Goal: Transaction & Acquisition: Book appointment/travel/reservation

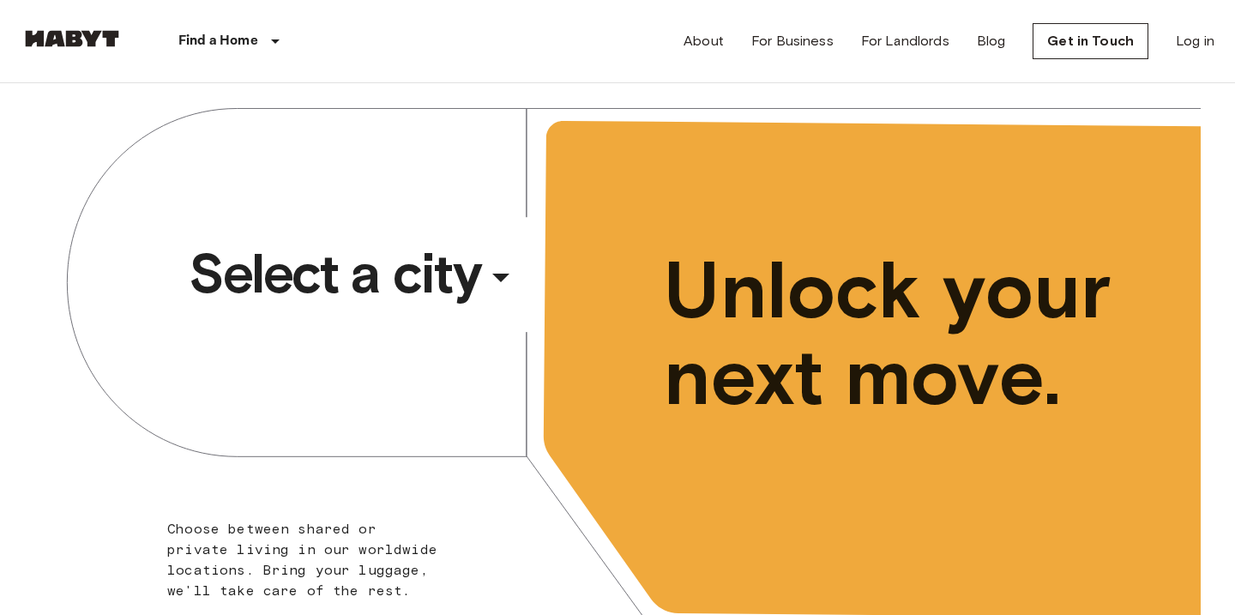
click at [452, 270] on span "Select a city" at bounding box center [335, 273] width 292 height 69
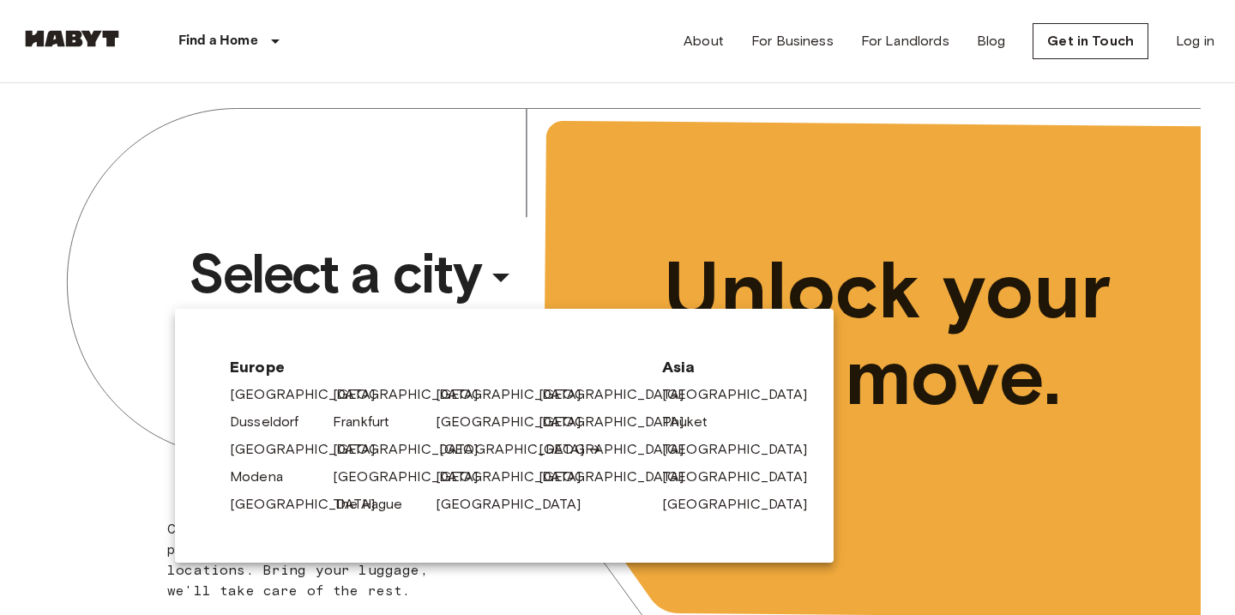
click at [455, 453] on link "[GEOGRAPHIC_DATA]" at bounding box center [520, 449] width 163 height 21
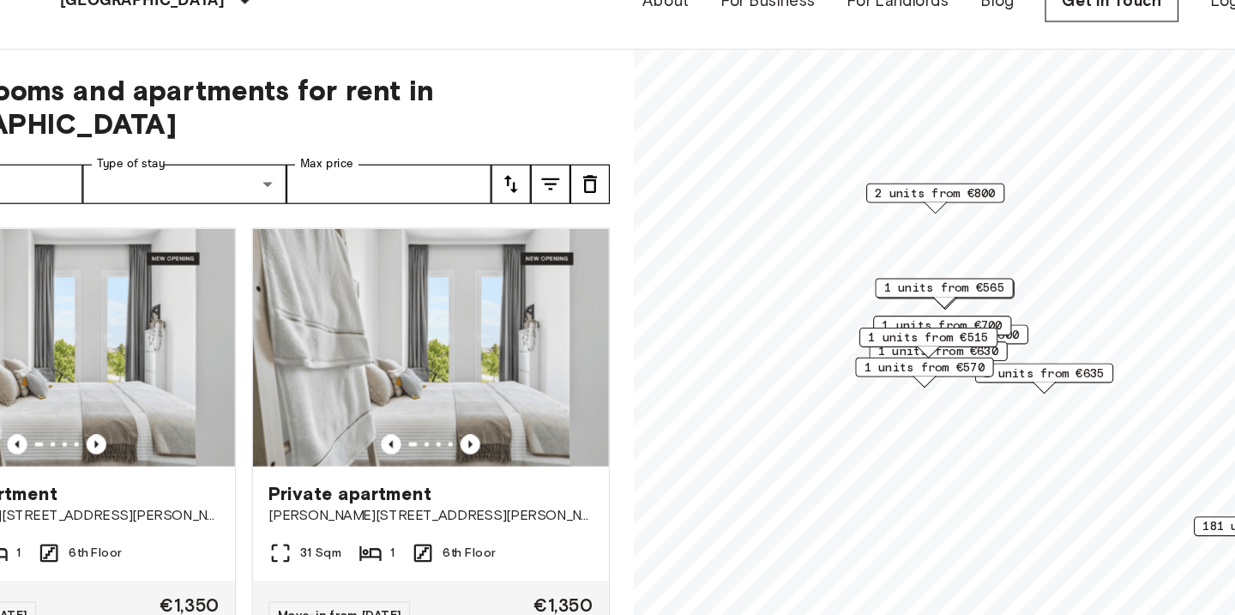
click at [960, 291] on span "1 units from €565" at bounding box center [945, 289] width 105 height 15
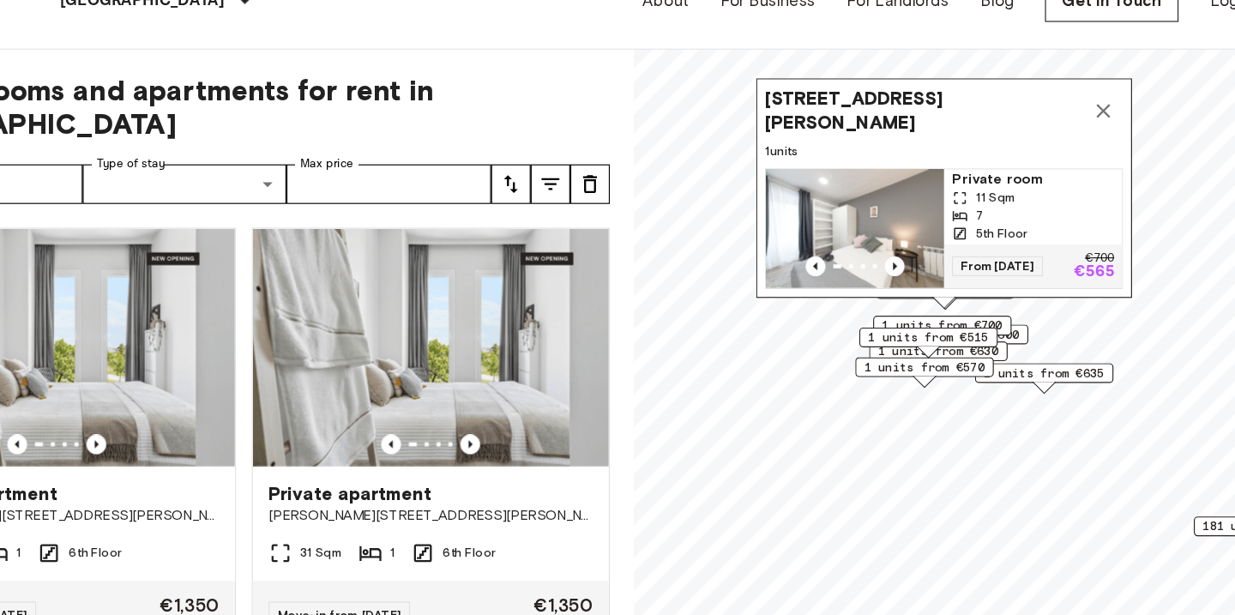
click at [864, 239] on img "Map marker" at bounding box center [868, 238] width 154 height 103
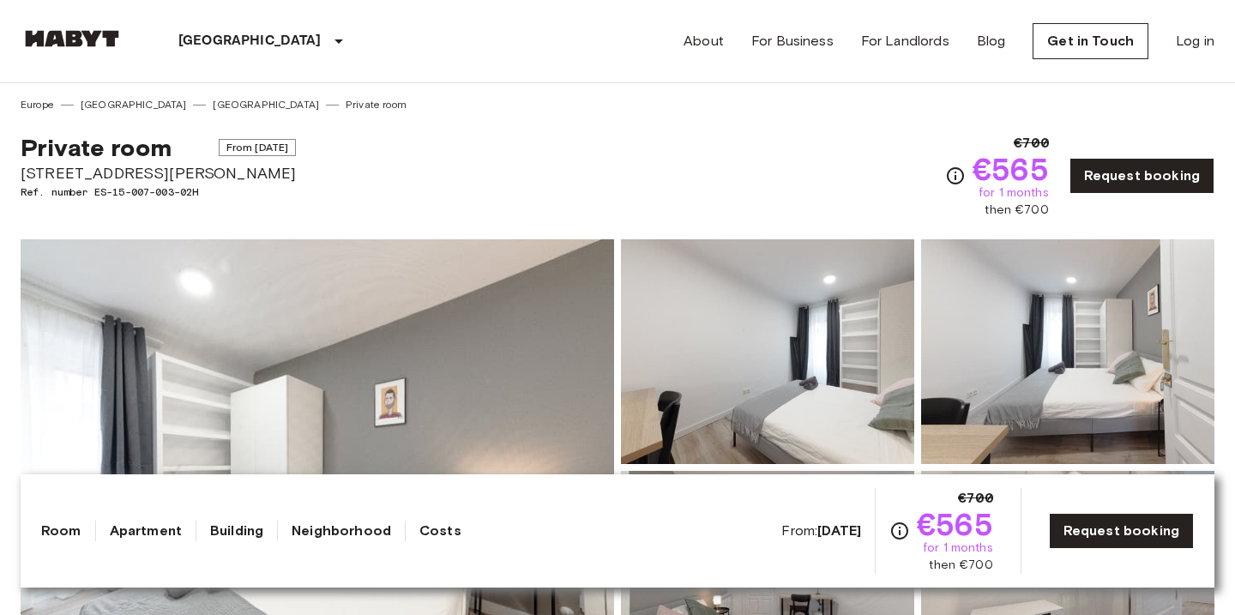
click at [461, 297] on img at bounding box center [317, 467] width 593 height 456
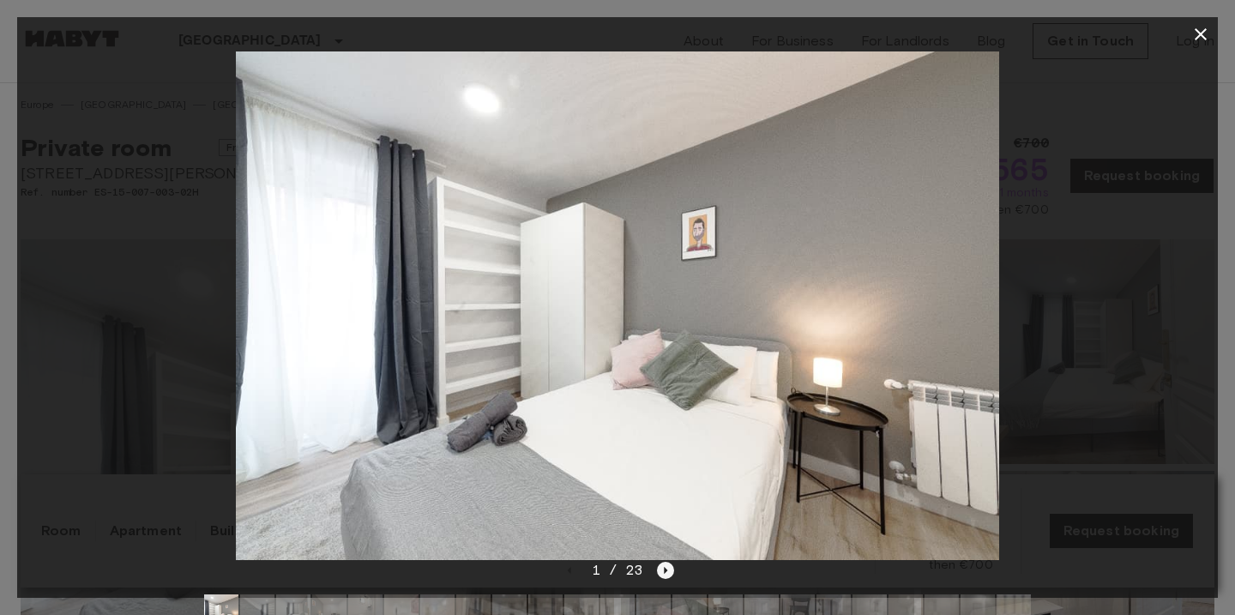
click at [670, 575] on icon "Next image" at bounding box center [665, 570] width 17 height 17
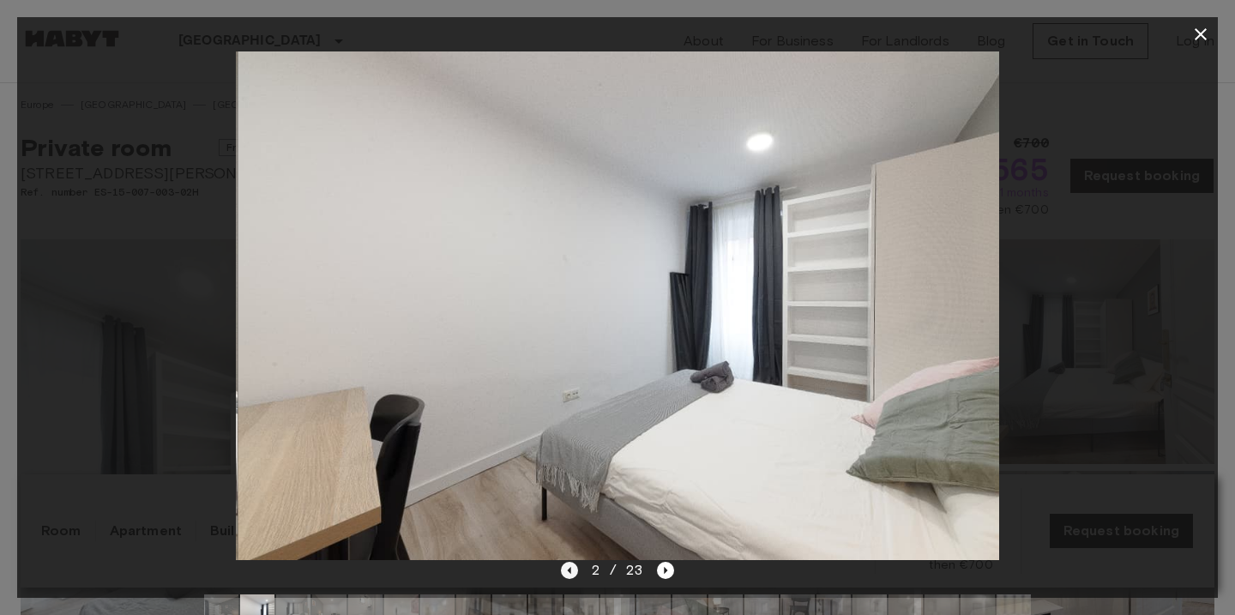
click at [572, 572] on icon "Previous image" at bounding box center [569, 570] width 17 height 17
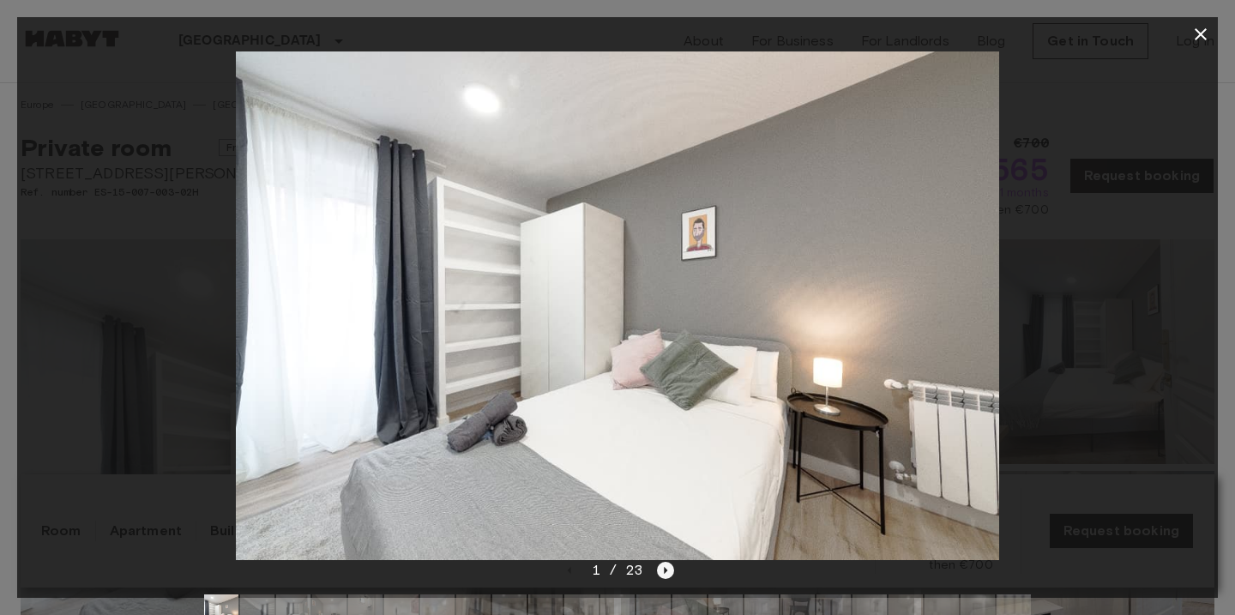
click at [664, 564] on icon "Next image" at bounding box center [665, 570] width 17 height 17
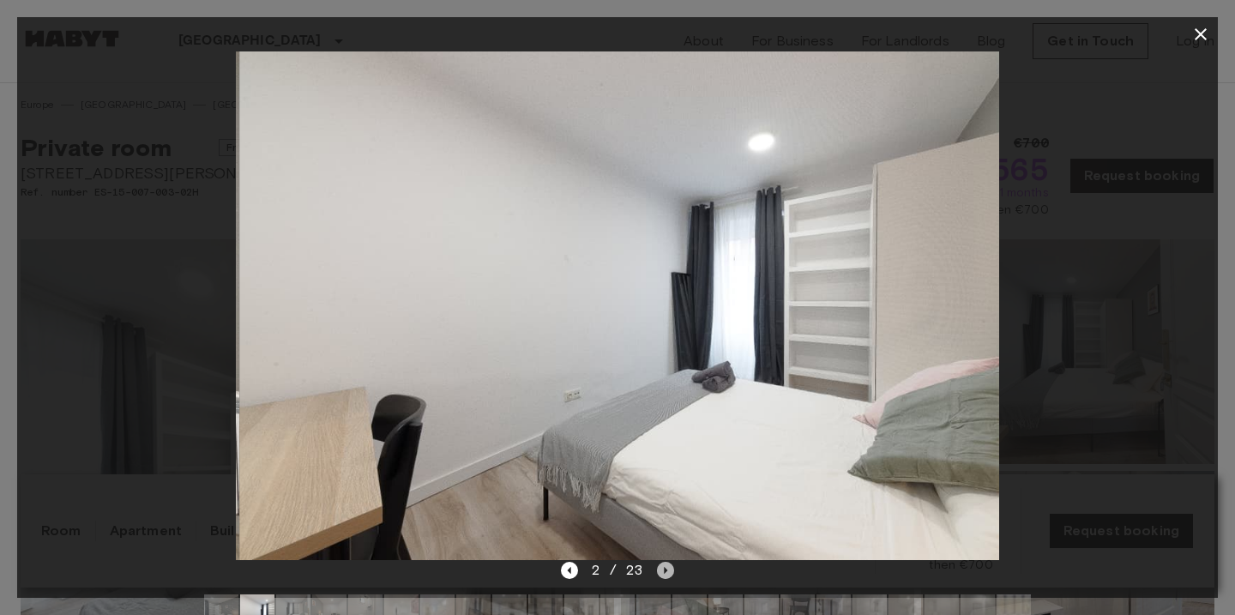
click at [664, 564] on icon "Next image" at bounding box center [665, 570] width 17 height 17
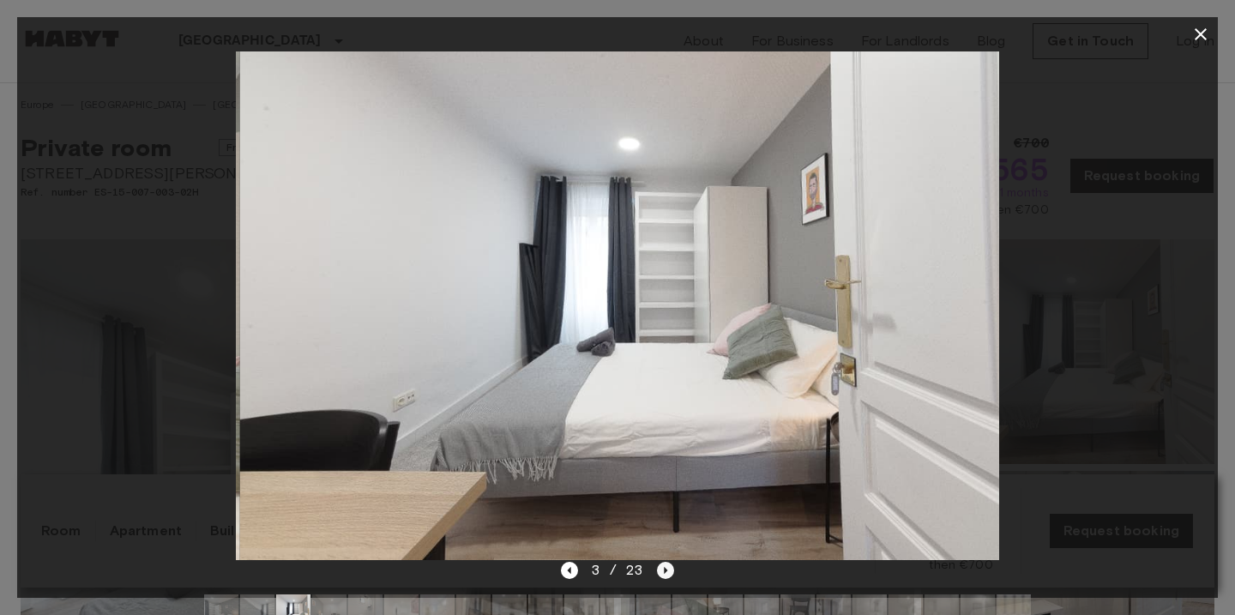
click at [664, 564] on icon "Next image" at bounding box center [665, 570] width 17 height 17
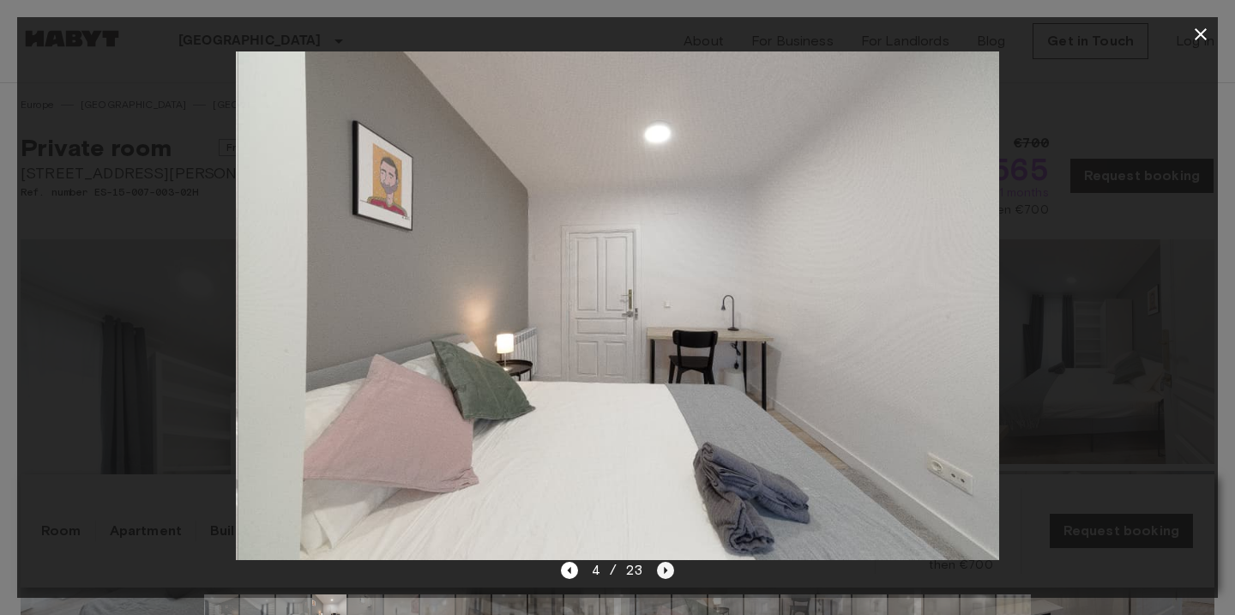
click at [664, 564] on icon "Next image" at bounding box center [665, 570] width 17 height 17
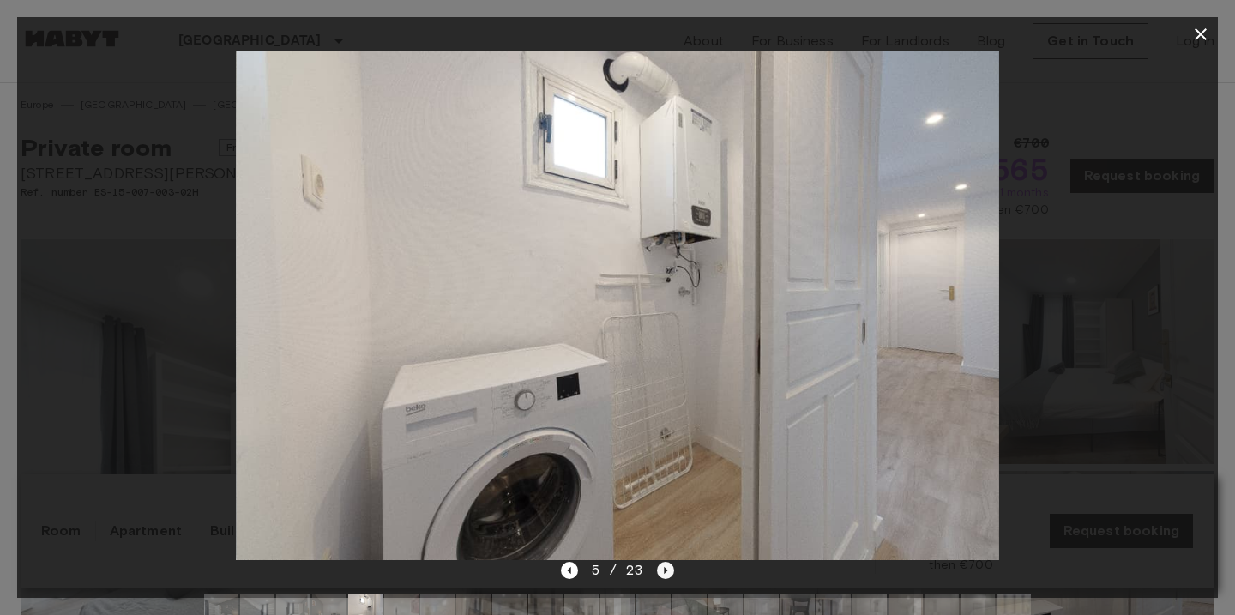
click at [664, 564] on icon "Next image" at bounding box center [665, 570] width 17 height 17
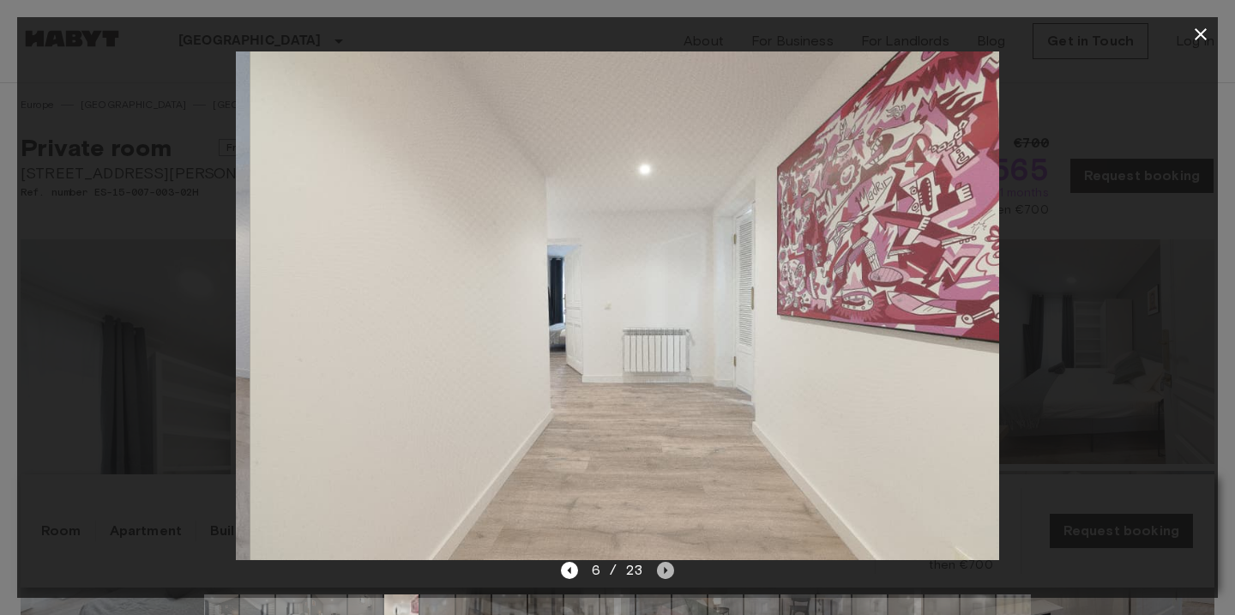
click at [664, 564] on icon "Next image" at bounding box center [665, 570] width 17 height 17
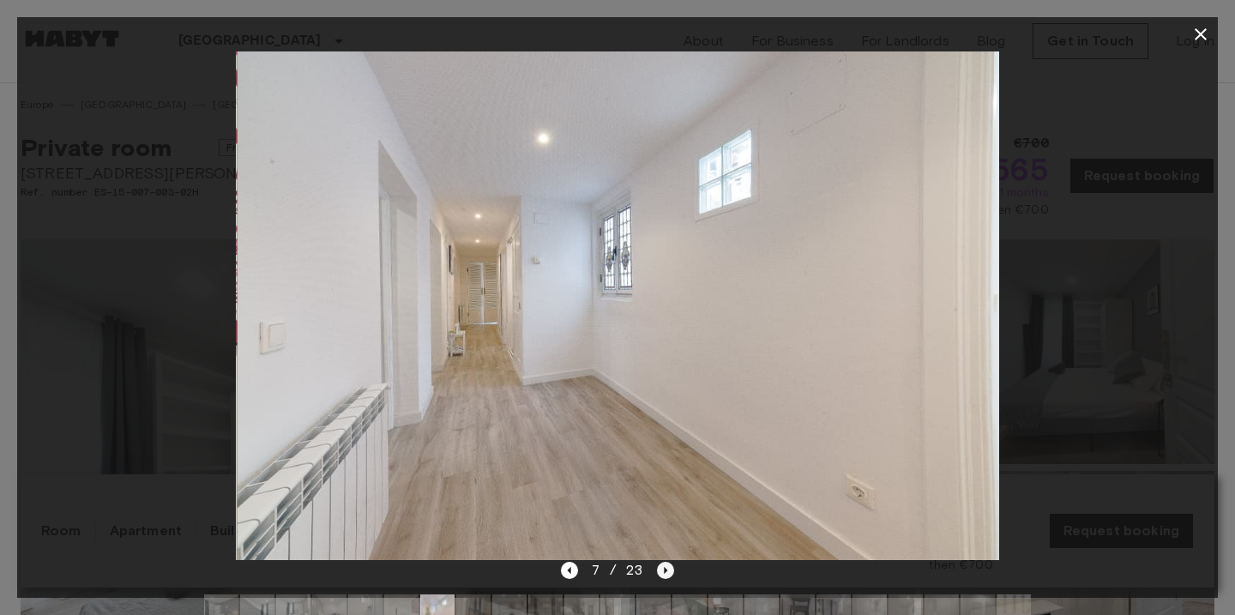
click at [664, 564] on icon "Next image" at bounding box center [665, 570] width 17 height 17
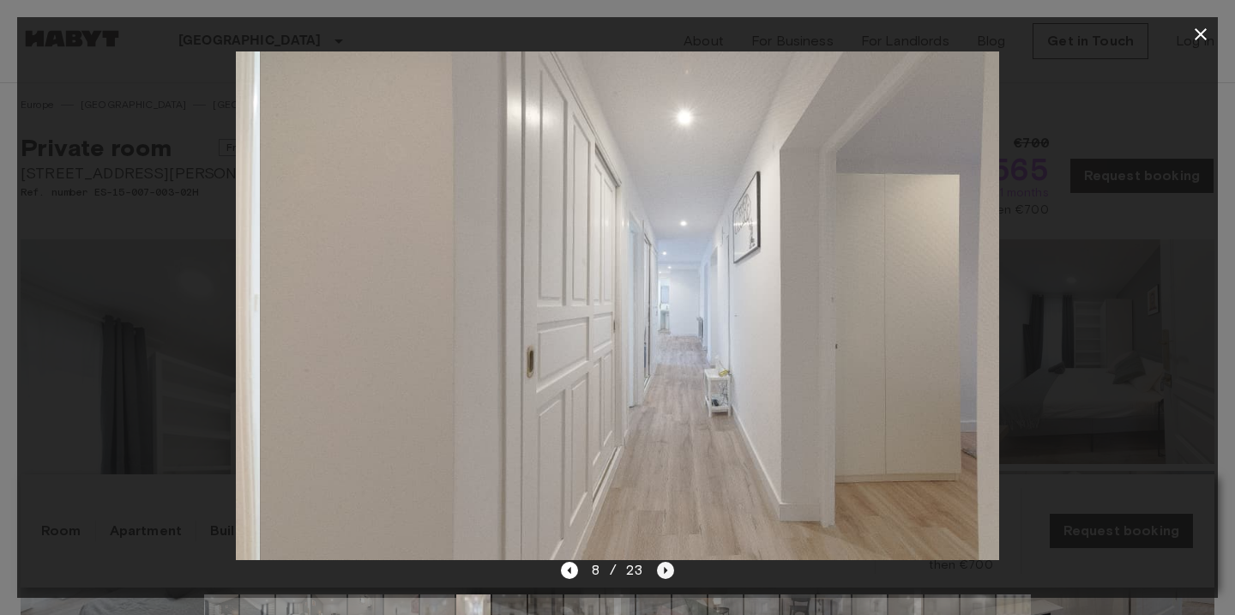
click at [664, 564] on icon "Next image" at bounding box center [665, 570] width 17 height 17
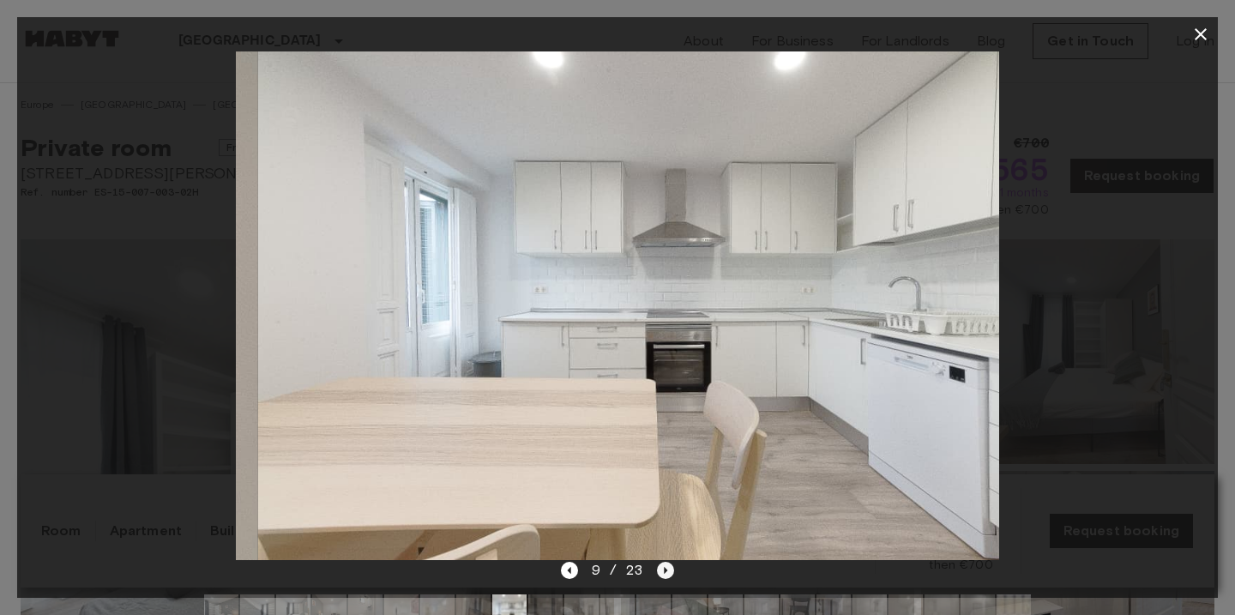
click at [664, 564] on icon "Next image" at bounding box center [665, 570] width 17 height 17
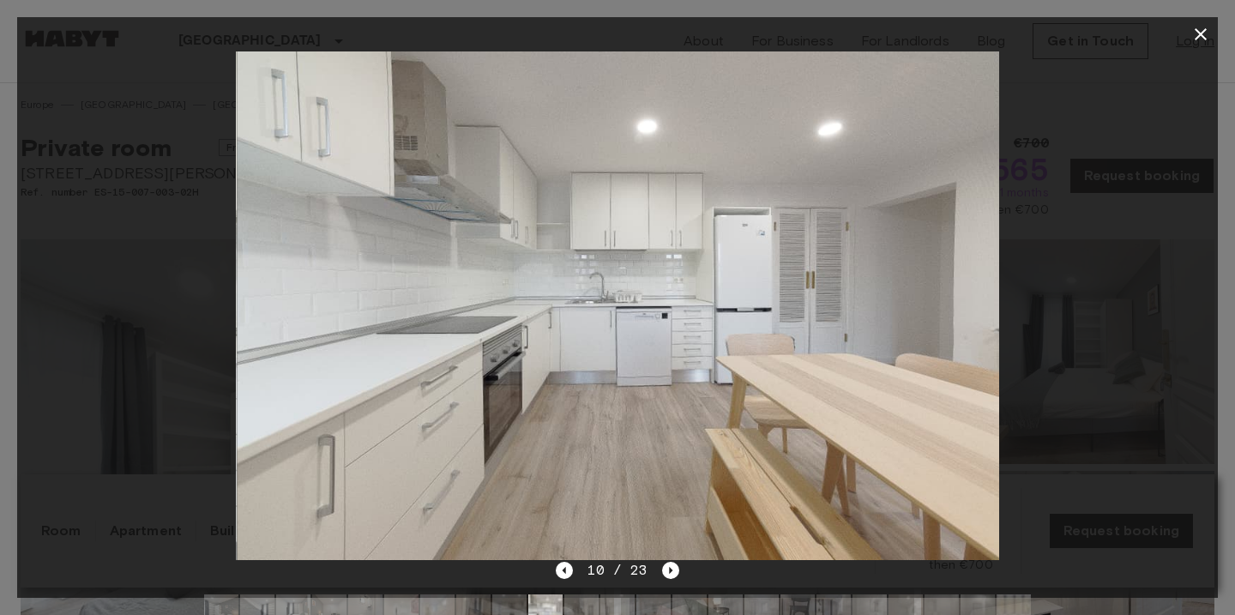
click at [1195, 40] on icon "button" at bounding box center [1200, 34] width 21 height 21
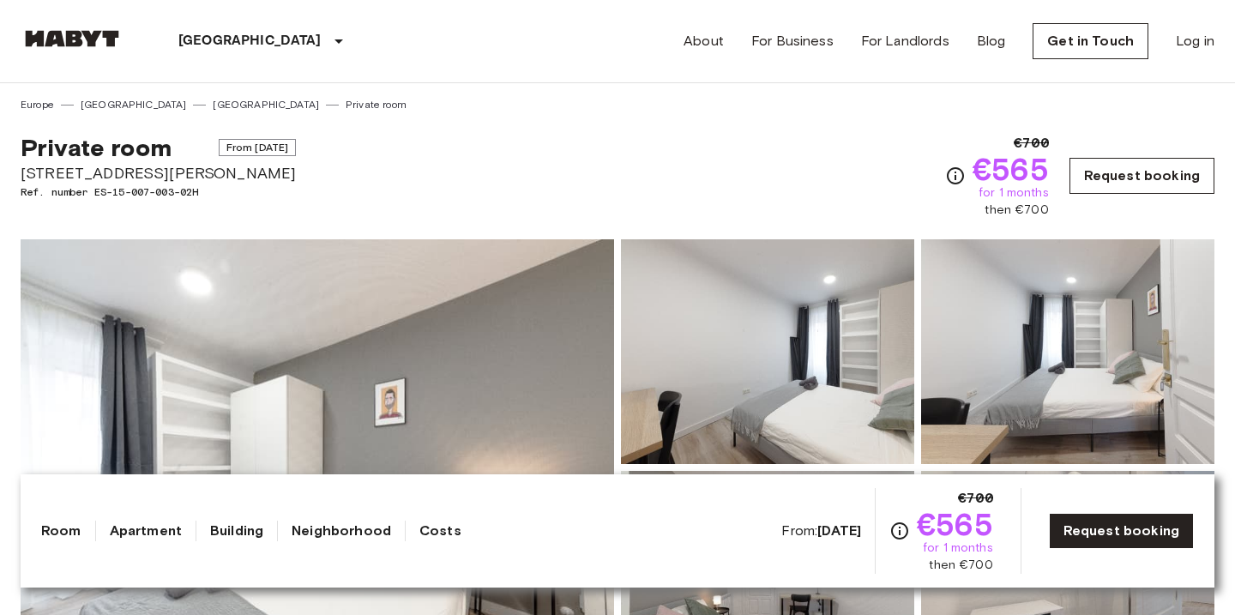
click at [1136, 166] on link "Request booking" at bounding box center [1141, 176] width 145 height 36
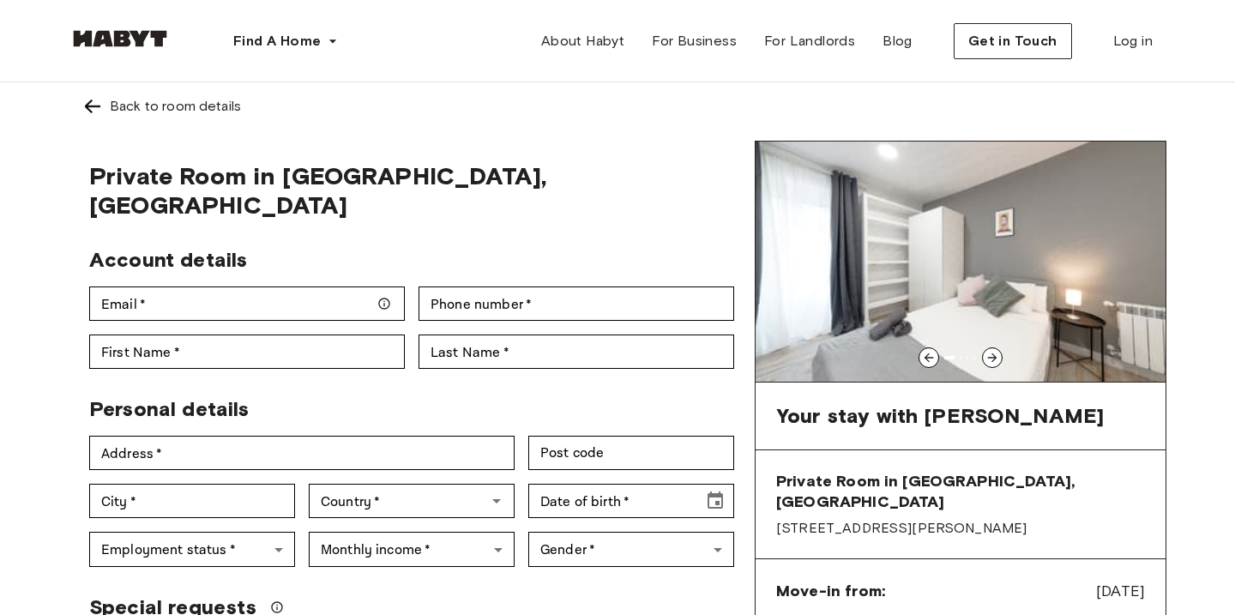
click at [207, 120] on link "Back to room details" at bounding box center [618, 106] width 1098 height 48
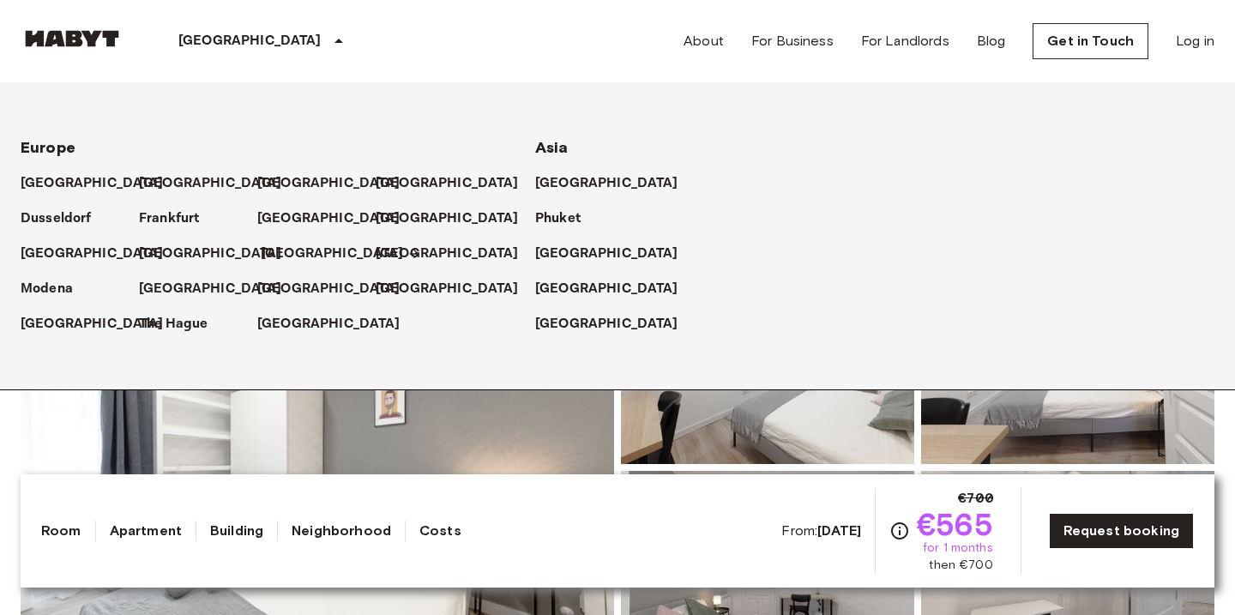
click at [289, 255] on p "[GEOGRAPHIC_DATA]" at bounding box center [332, 254] width 143 height 21
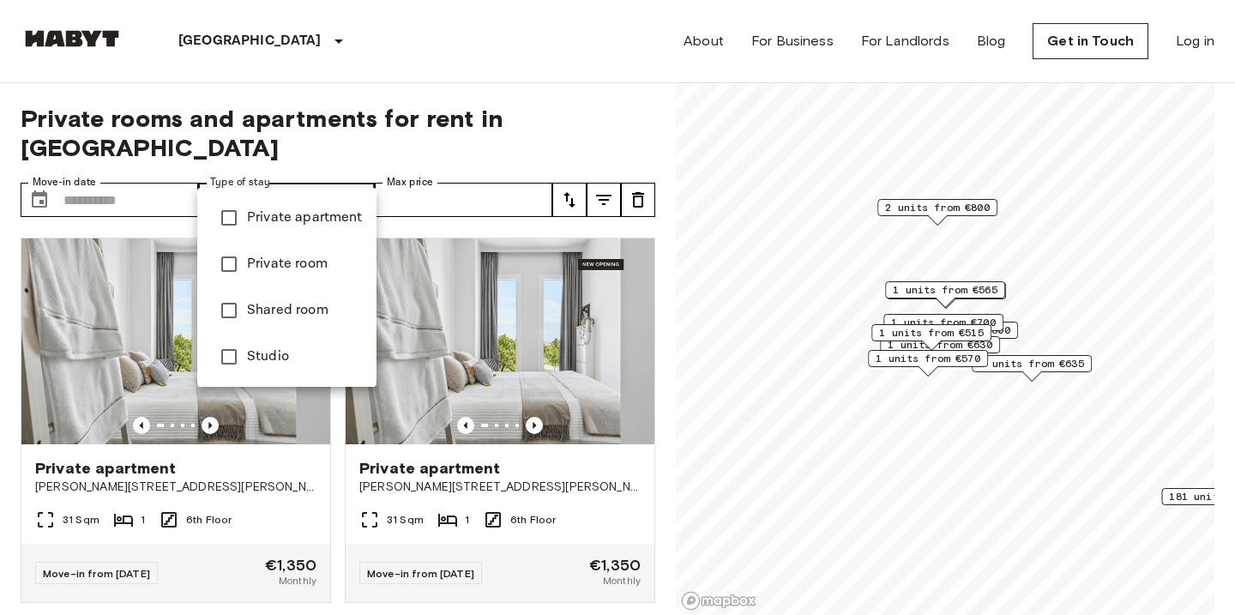
click at [312, 213] on span "Private apartment" at bounding box center [305, 218] width 116 height 21
type input "**********"
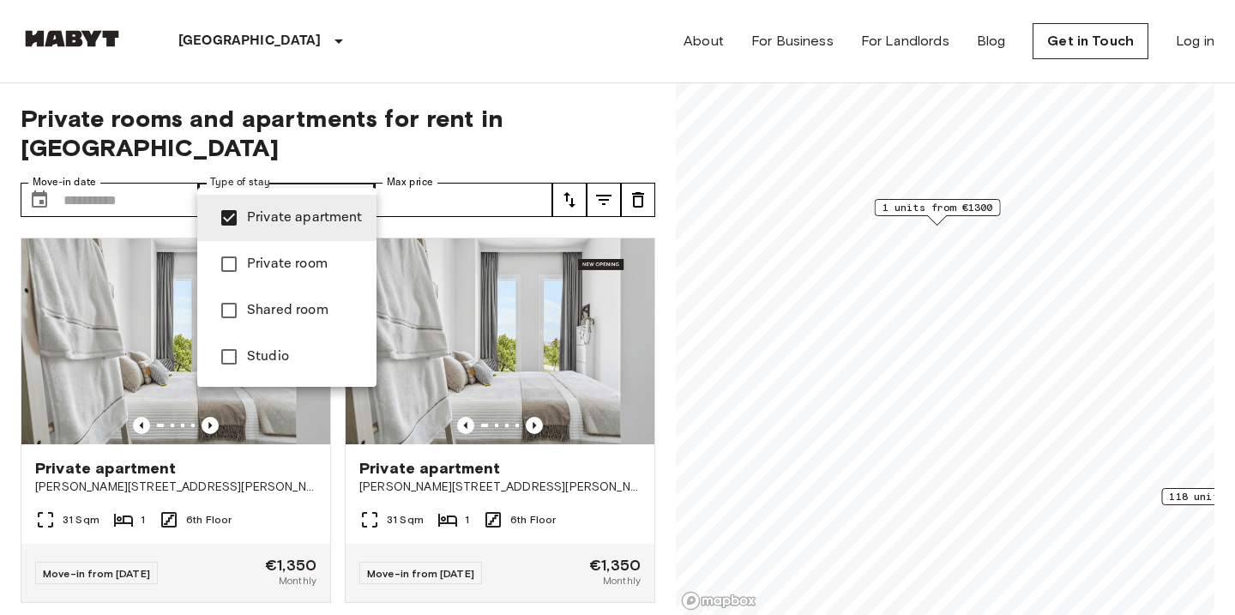
click at [377, 114] on div at bounding box center [617, 307] width 1235 height 615
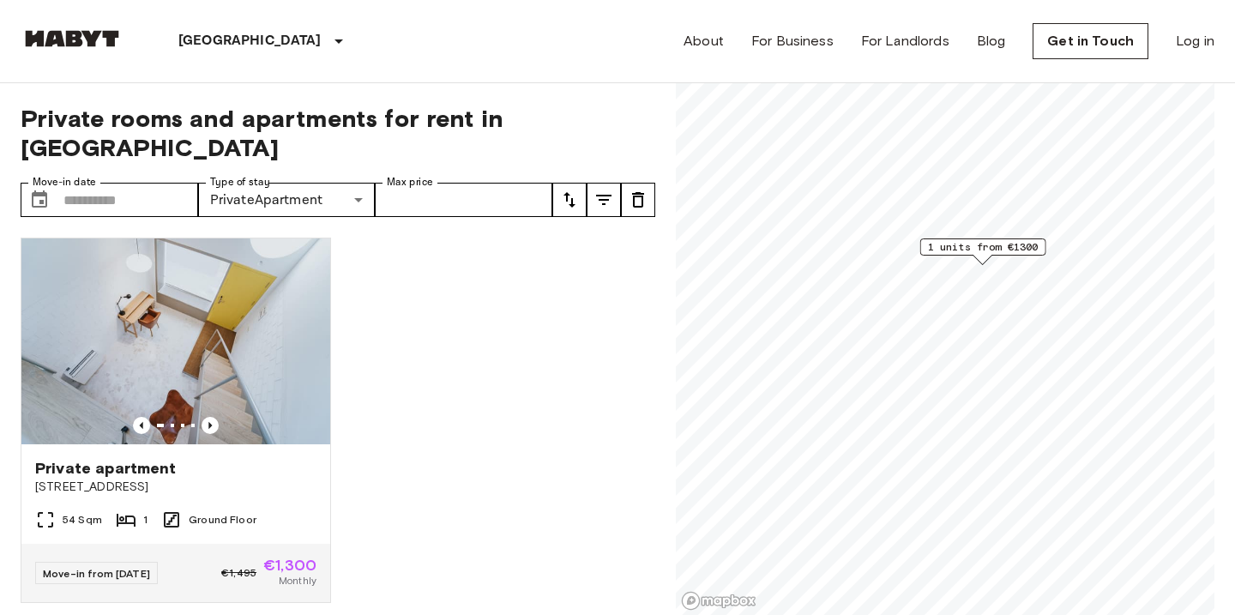
click at [1011, 256] on div "1 units from €1300" at bounding box center [983, 251] width 126 height 27
click at [161, 368] on img at bounding box center [175, 341] width 309 height 206
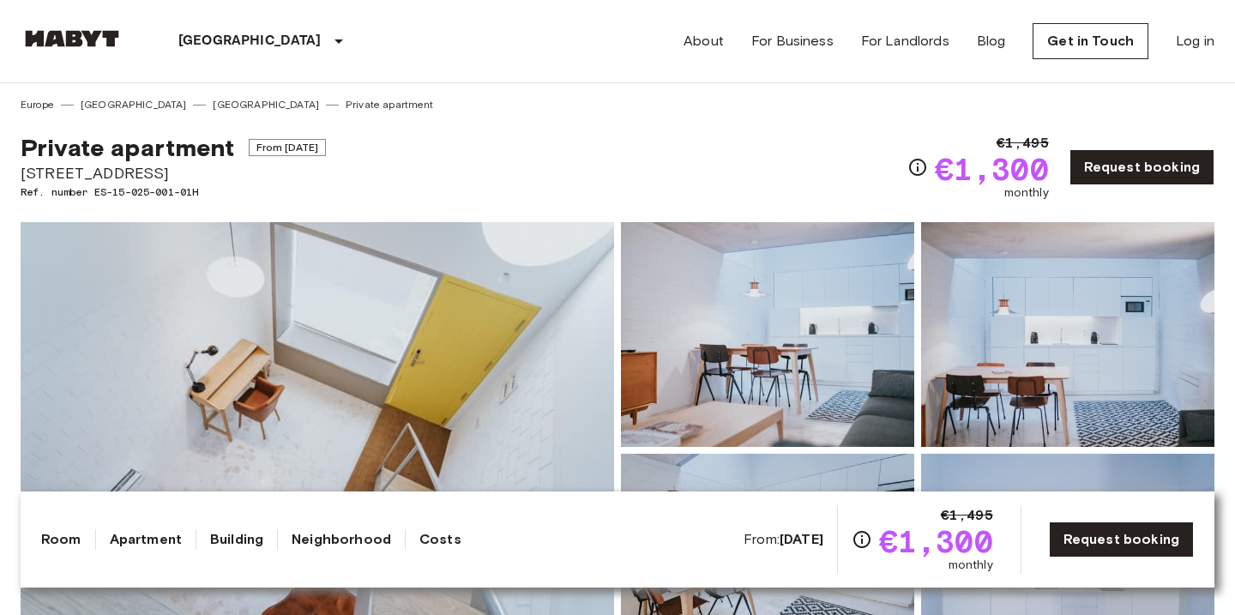
click at [537, 308] on img at bounding box center [317, 450] width 593 height 456
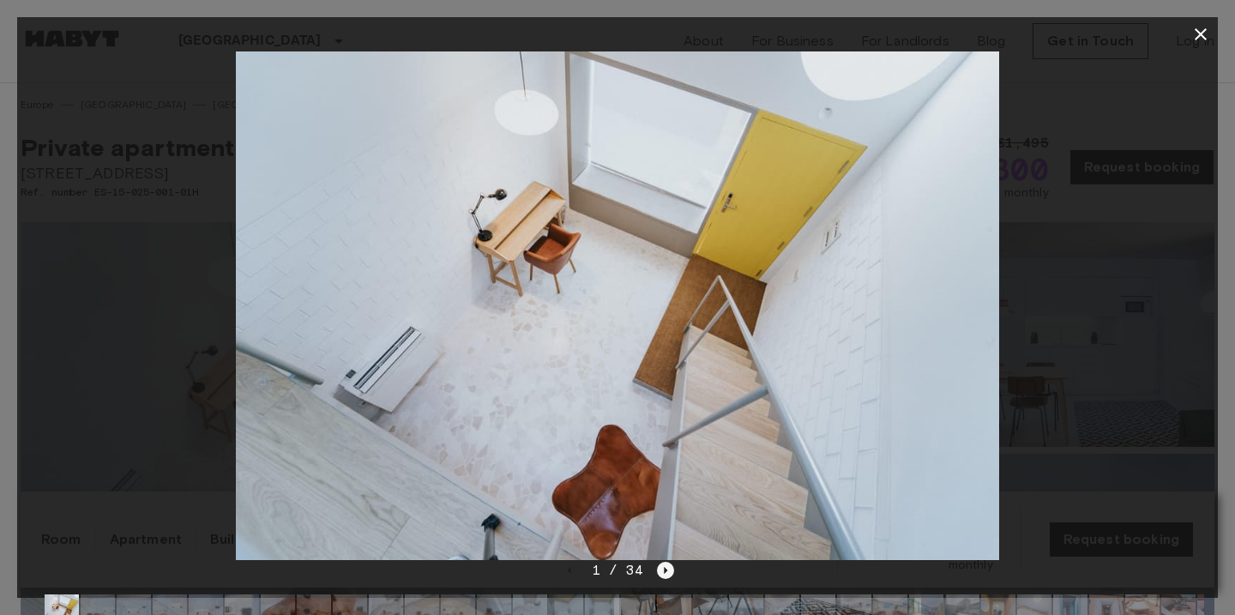
click at [657, 575] on icon "Next image" at bounding box center [665, 570] width 17 height 17
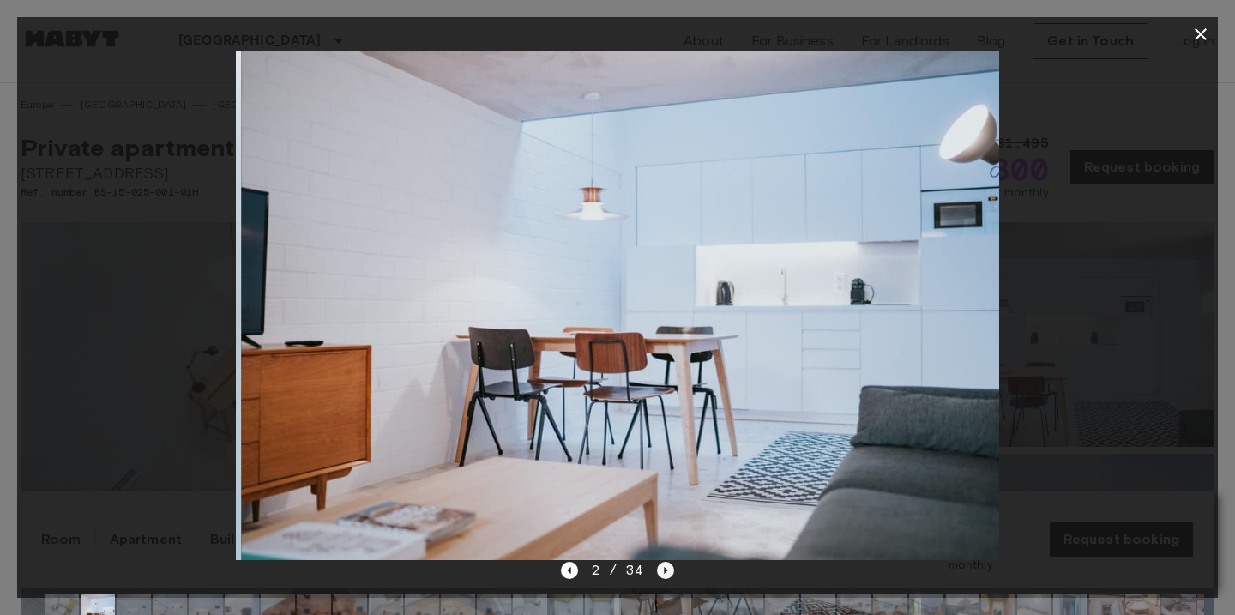
click at [659, 574] on icon "Next image" at bounding box center [665, 570] width 17 height 17
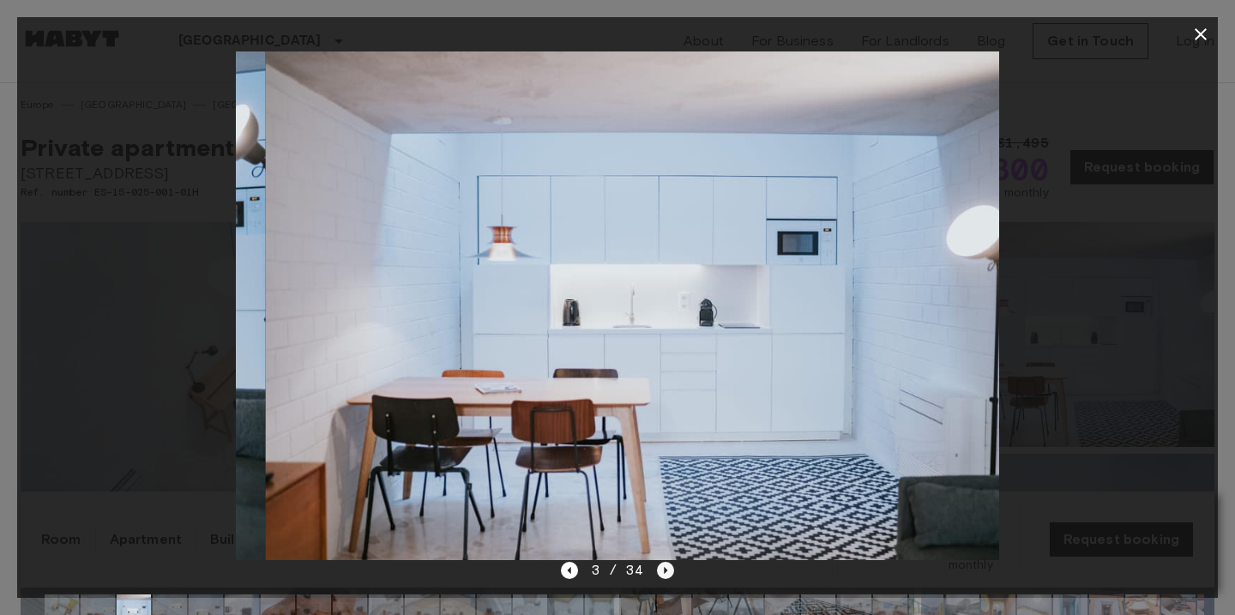
click at [659, 574] on icon "Next image" at bounding box center [665, 570] width 17 height 17
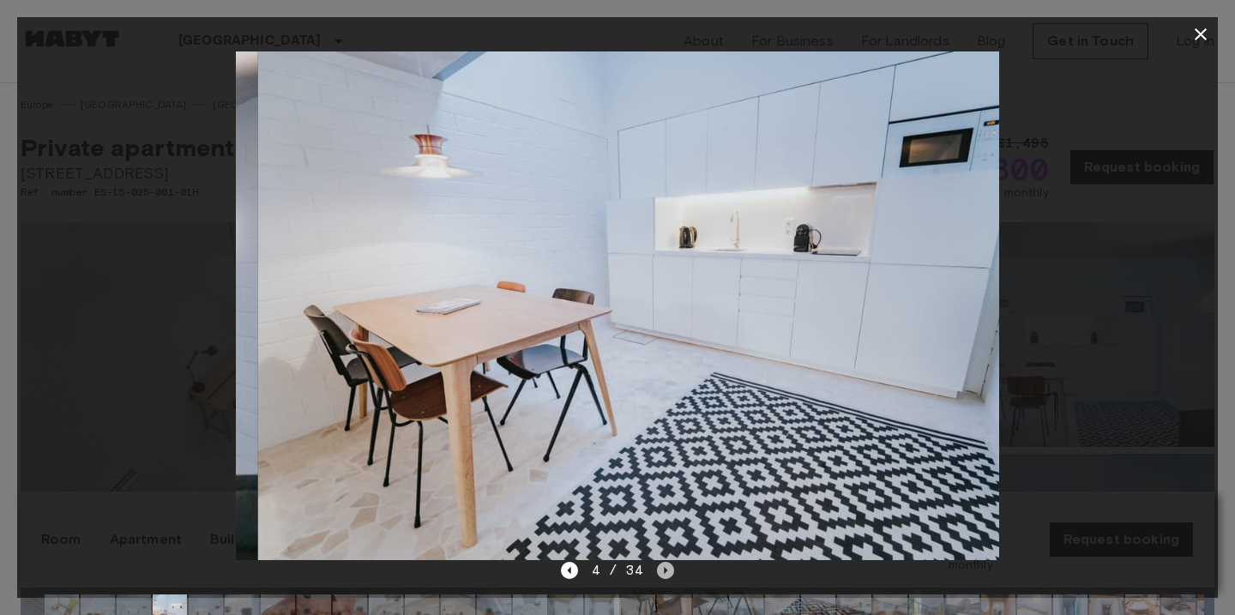
click at [659, 574] on icon "Next image" at bounding box center [665, 570] width 17 height 17
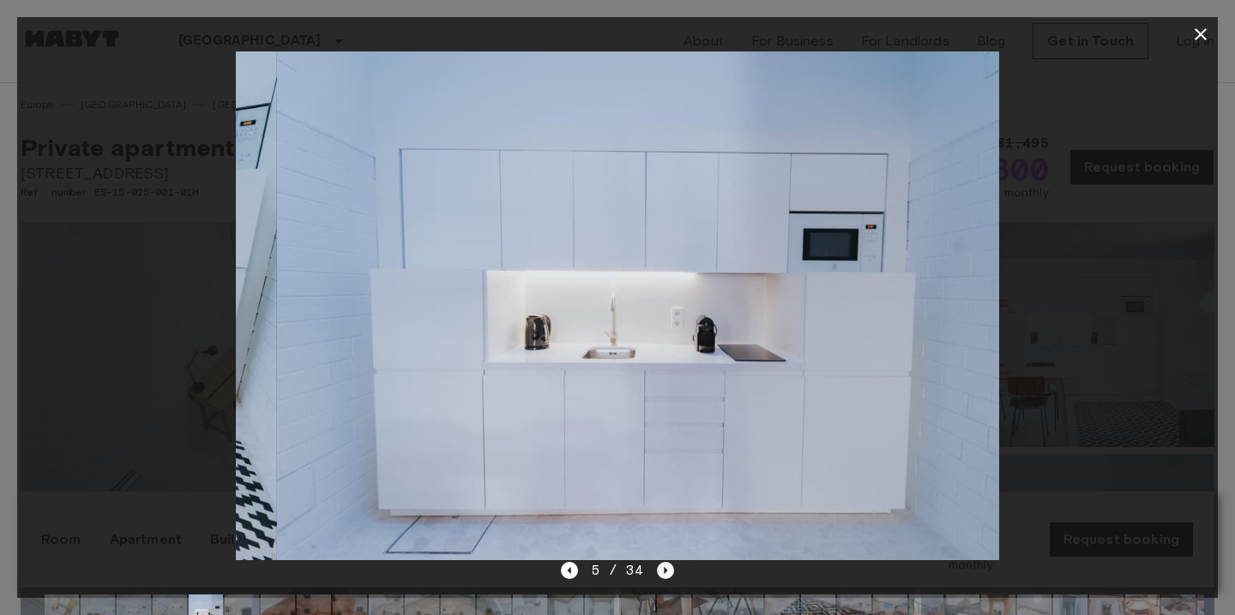
click at [659, 574] on icon "Next image" at bounding box center [665, 570] width 17 height 17
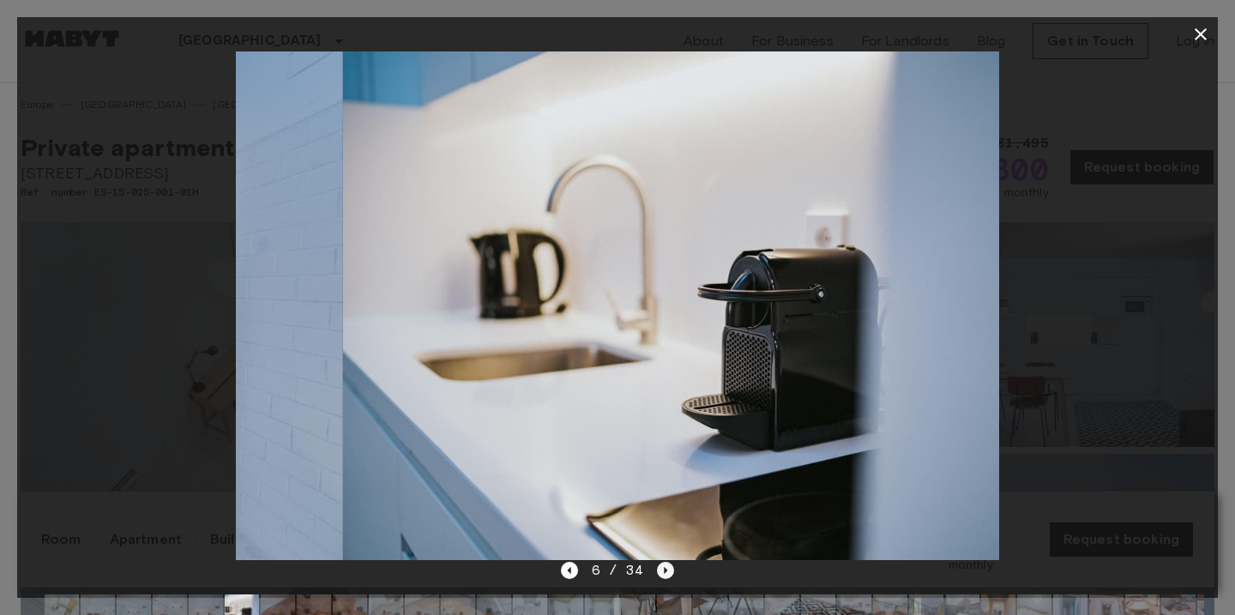
click at [659, 574] on icon "Next image" at bounding box center [665, 570] width 17 height 17
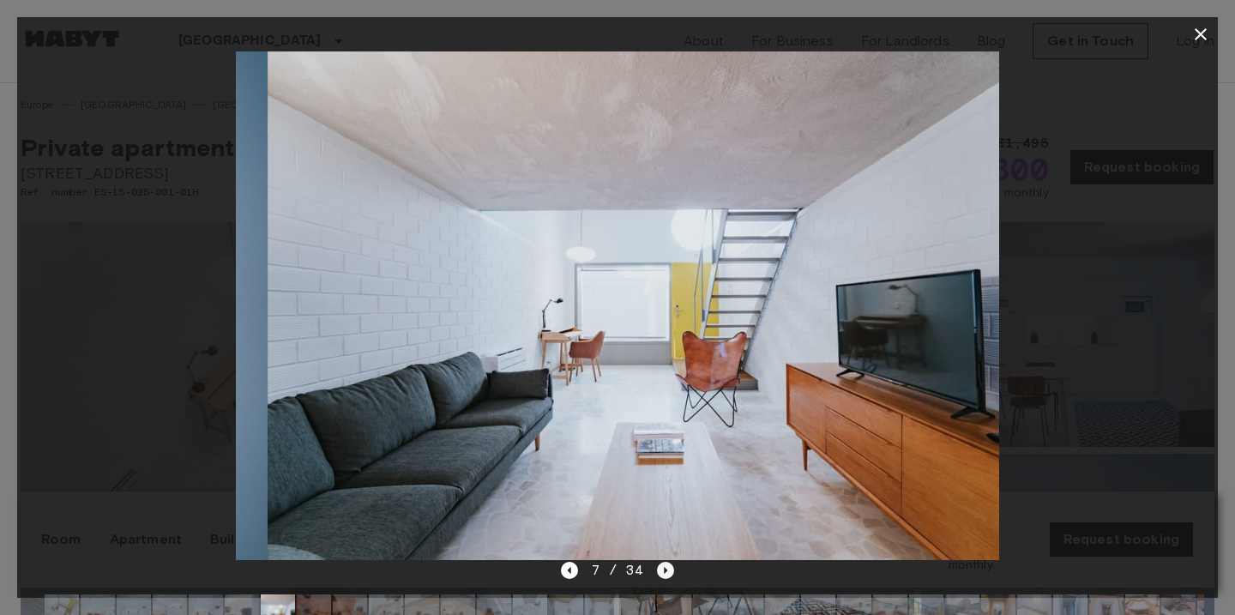
click at [659, 574] on icon "Next image" at bounding box center [665, 570] width 17 height 17
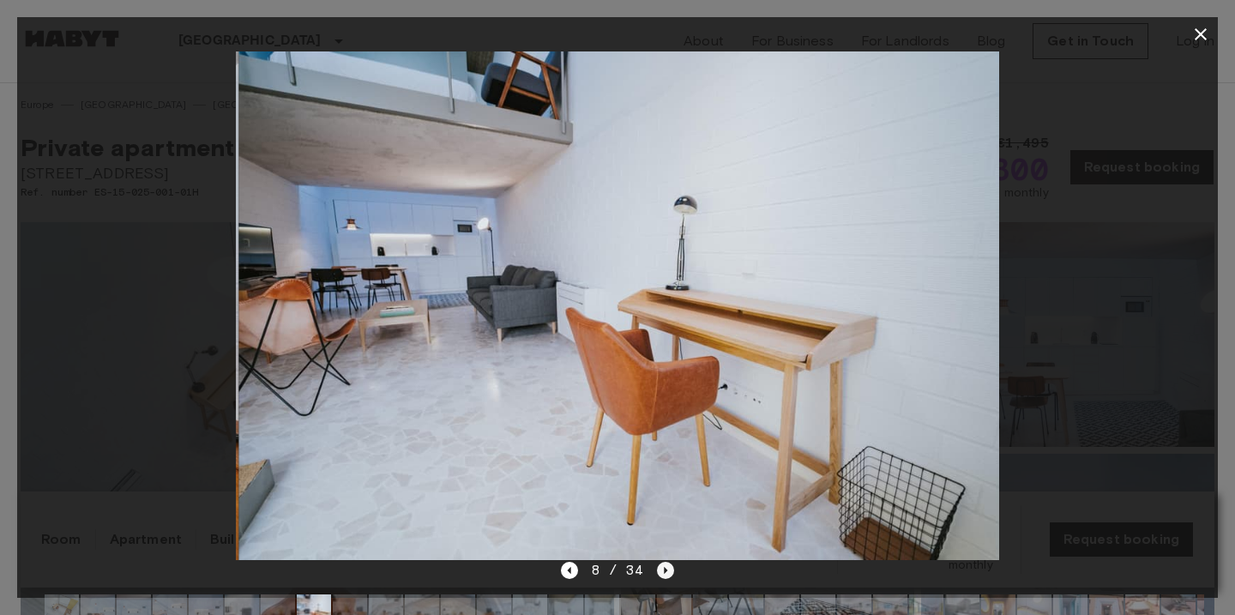
click at [659, 574] on icon "Next image" at bounding box center [665, 570] width 17 height 17
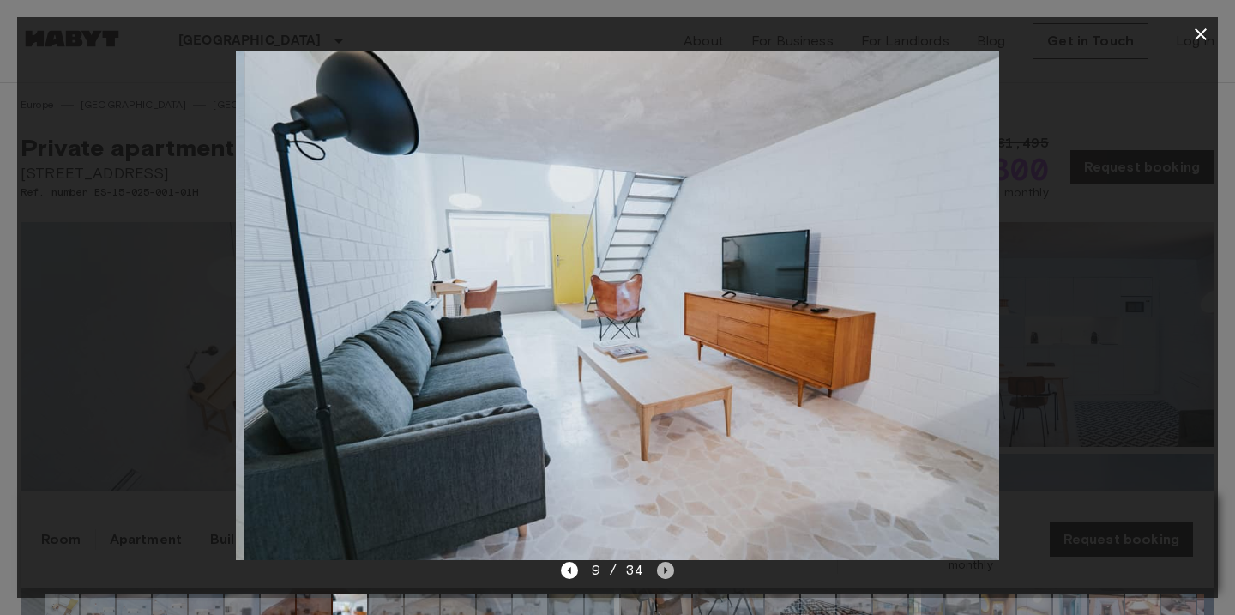
click at [665, 572] on icon "Next image" at bounding box center [666, 570] width 3 height 7
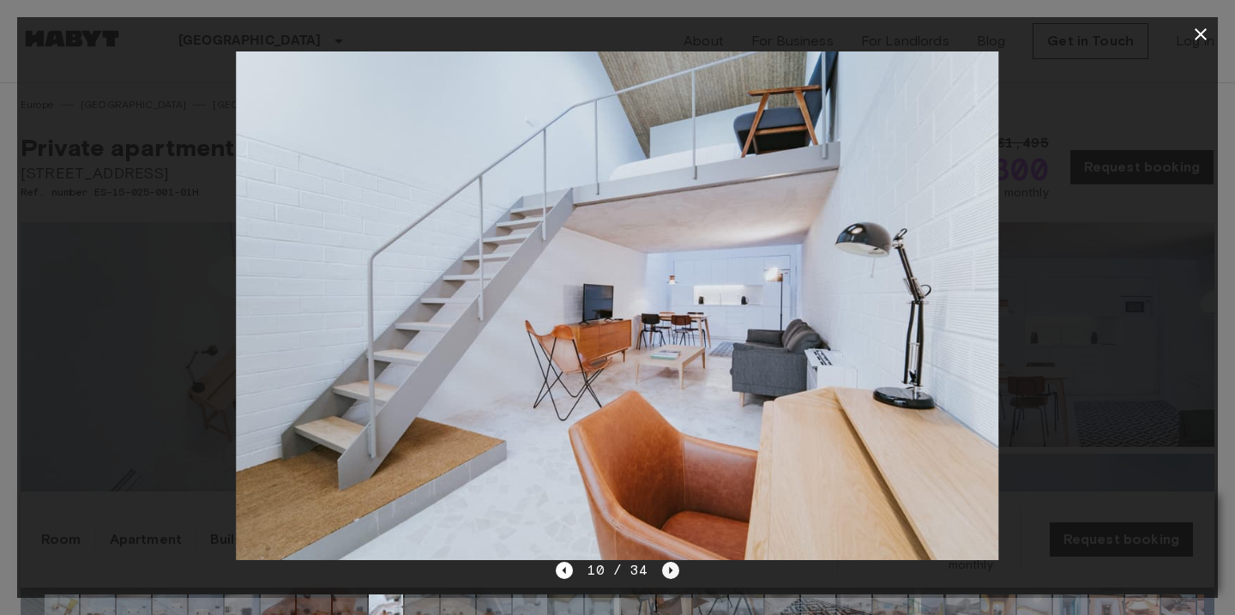
click at [664, 572] on icon "Next image" at bounding box center [670, 570] width 17 height 17
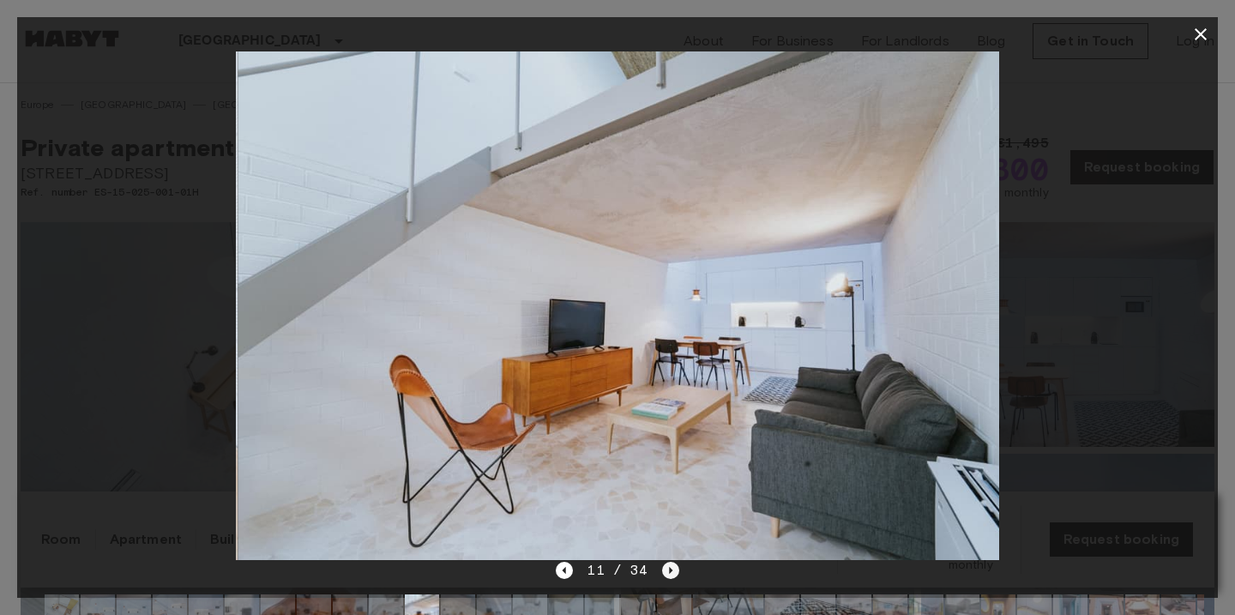
click at [664, 572] on icon "Next image" at bounding box center [670, 570] width 17 height 17
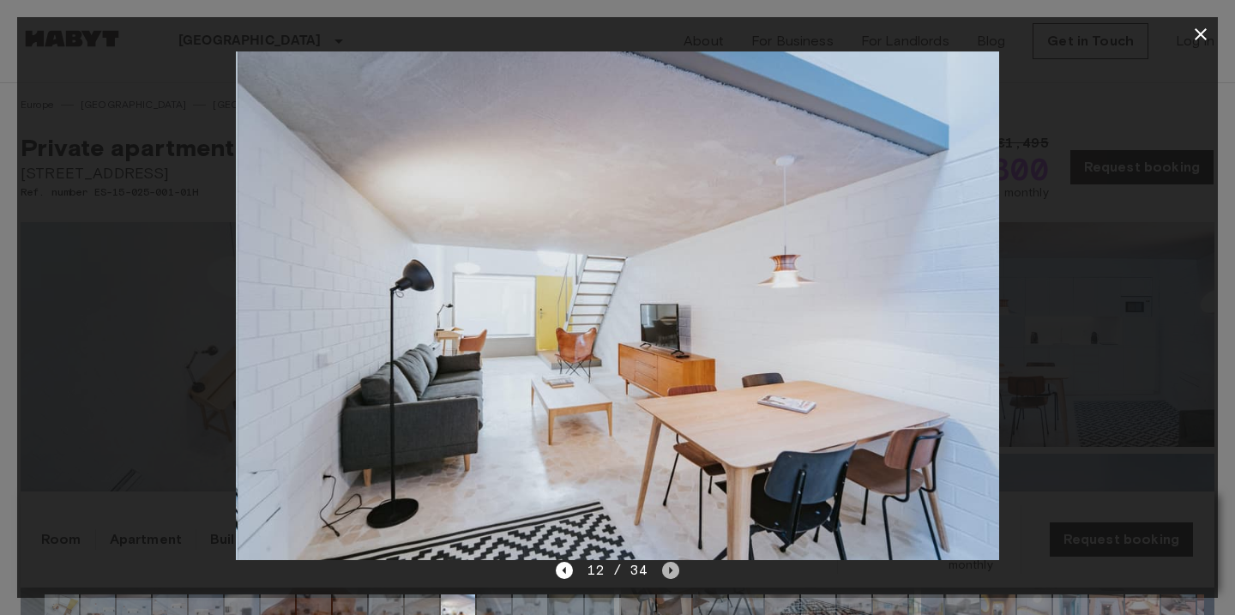
click at [664, 572] on icon "Next image" at bounding box center [670, 570] width 17 height 17
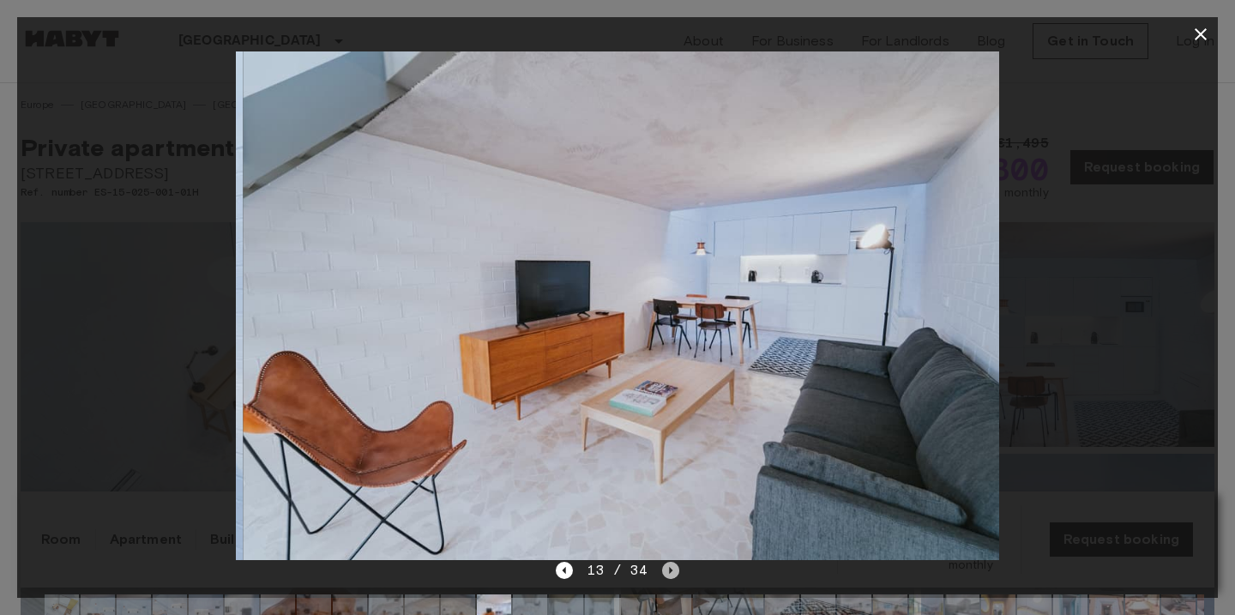
click at [664, 572] on icon "Next image" at bounding box center [670, 570] width 17 height 17
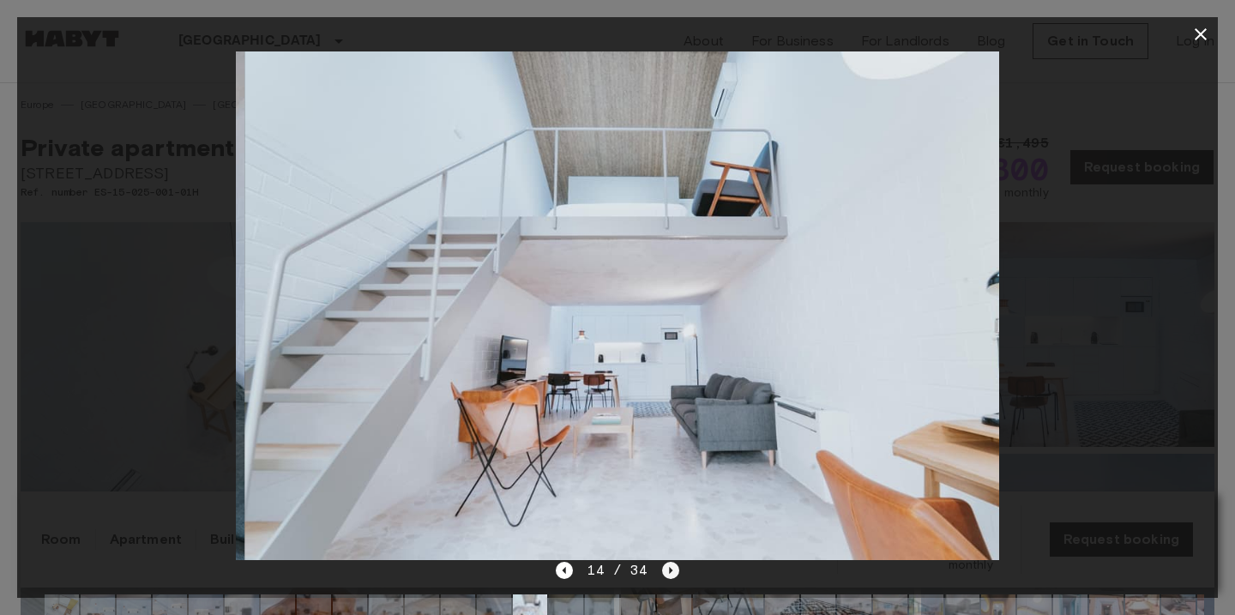
click at [664, 572] on icon "Next image" at bounding box center [670, 570] width 17 height 17
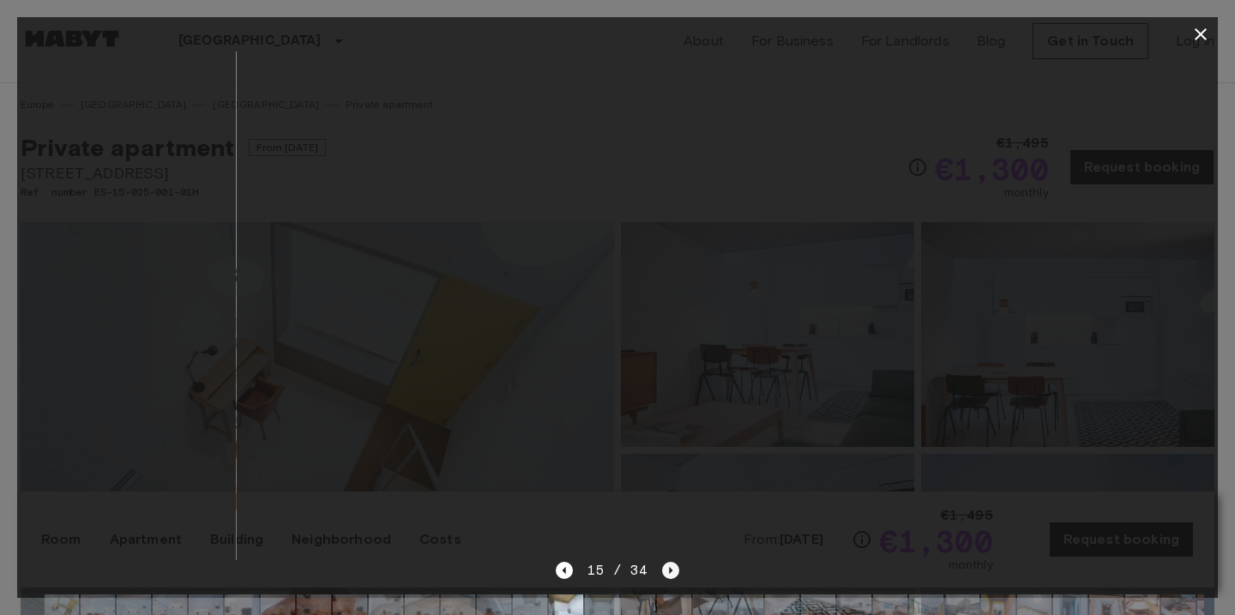
click at [664, 572] on icon "Next image" at bounding box center [670, 570] width 17 height 17
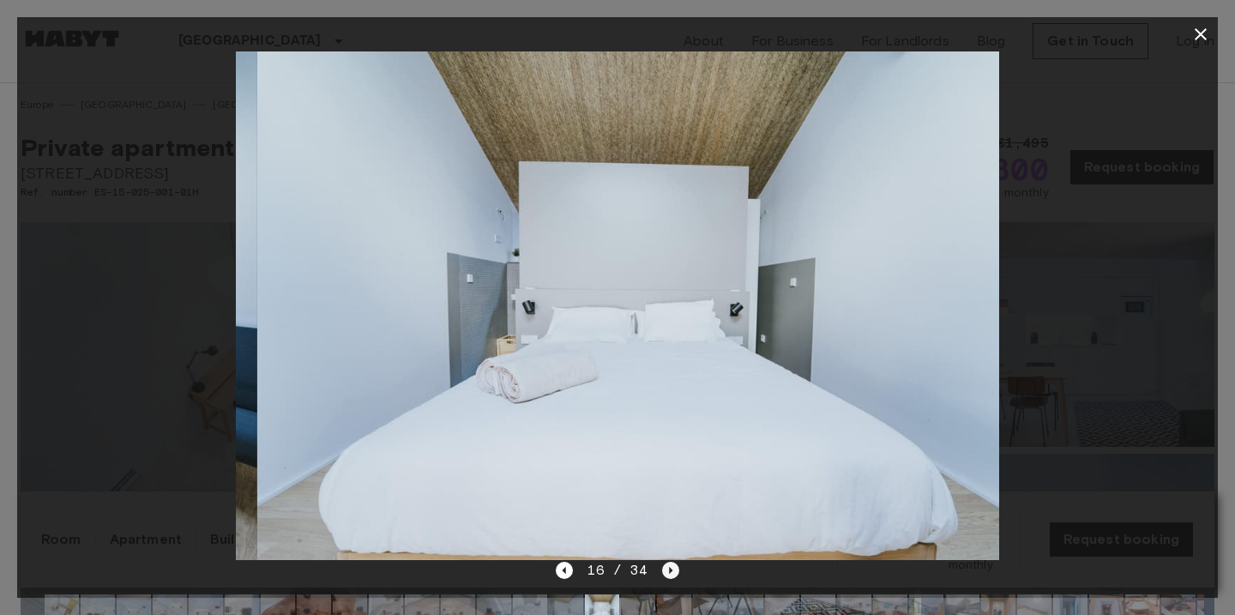
click at [664, 572] on icon "Next image" at bounding box center [670, 570] width 17 height 17
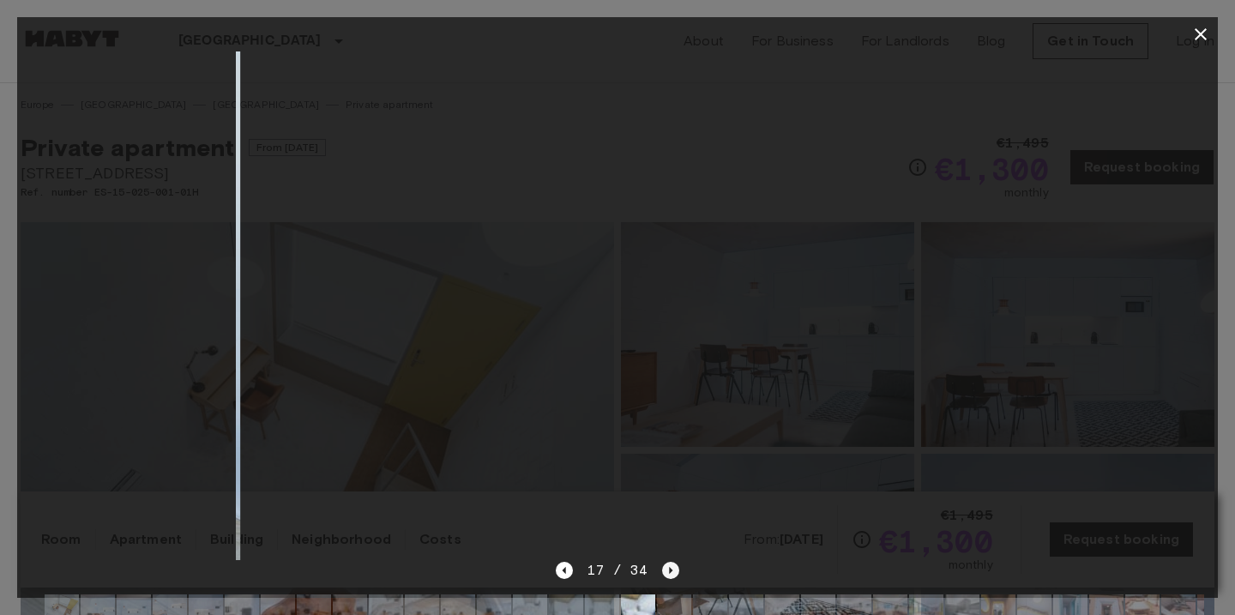
click at [664, 572] on icon "Next image" at bounding box center [670, 570] width 17 height 17
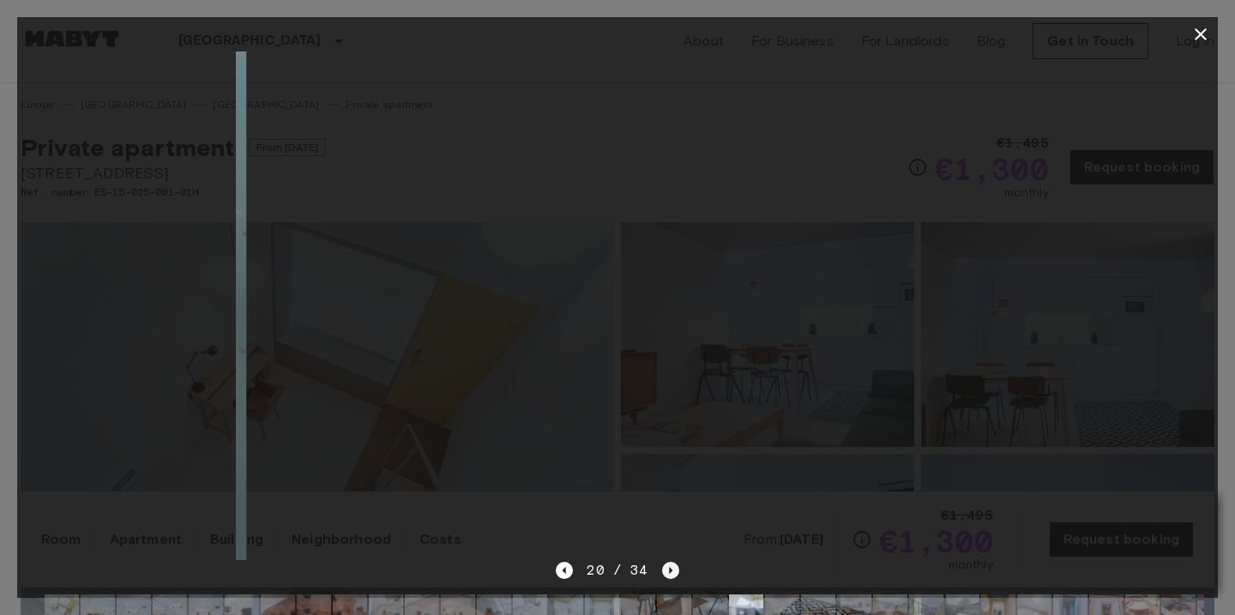
click at [664, 572] on icon "Next image" at bounding box center [670, 570] width 17 height 17
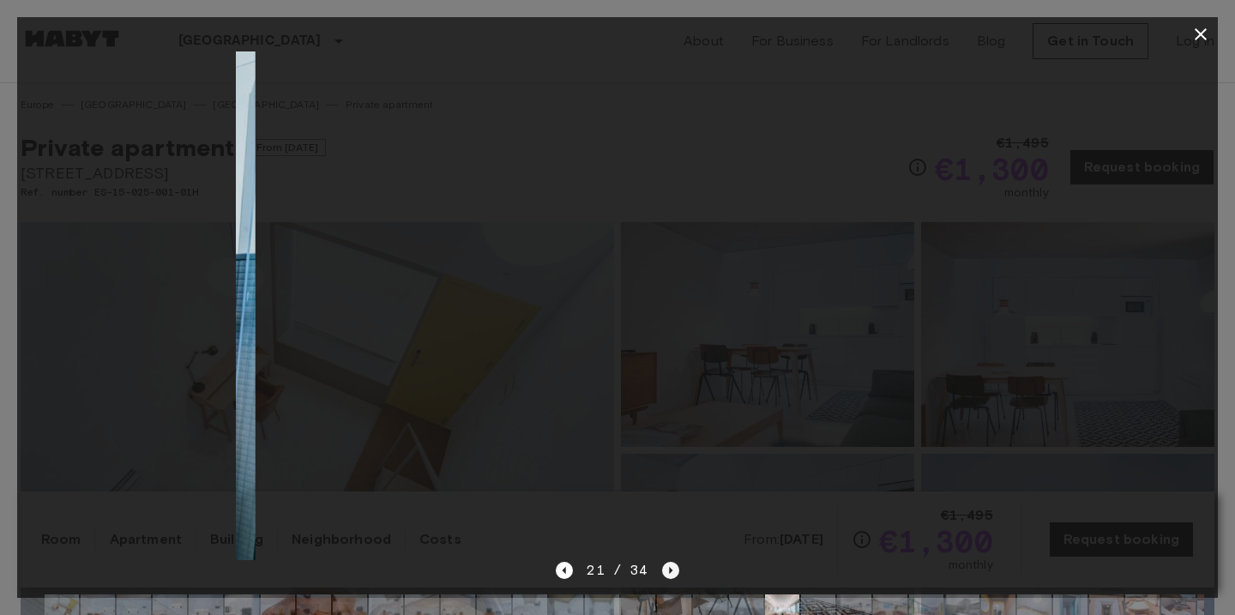
click at [664, 572] on icon "Next image" at bounding box center [670, 570] width 17 height 17
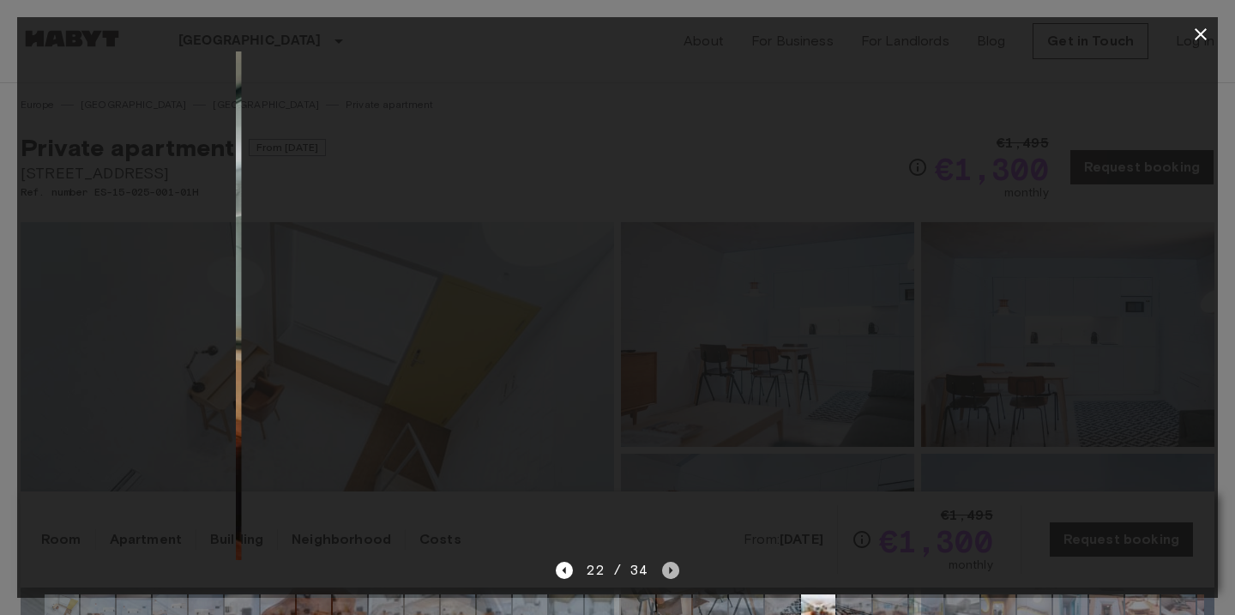
click at [664, 572] on icon "Next image" at bounding box center [670, 570] width 17 height 17
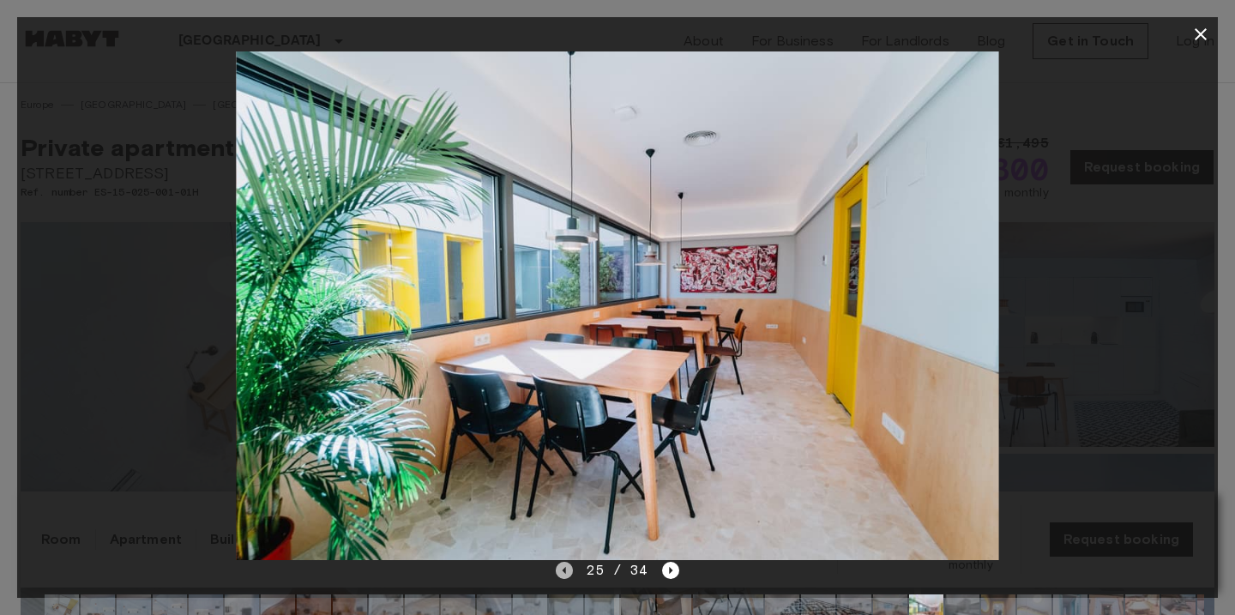
click at [569, 569] on icon "Previous image" at bounding box center [564, 570] width 17 height 17
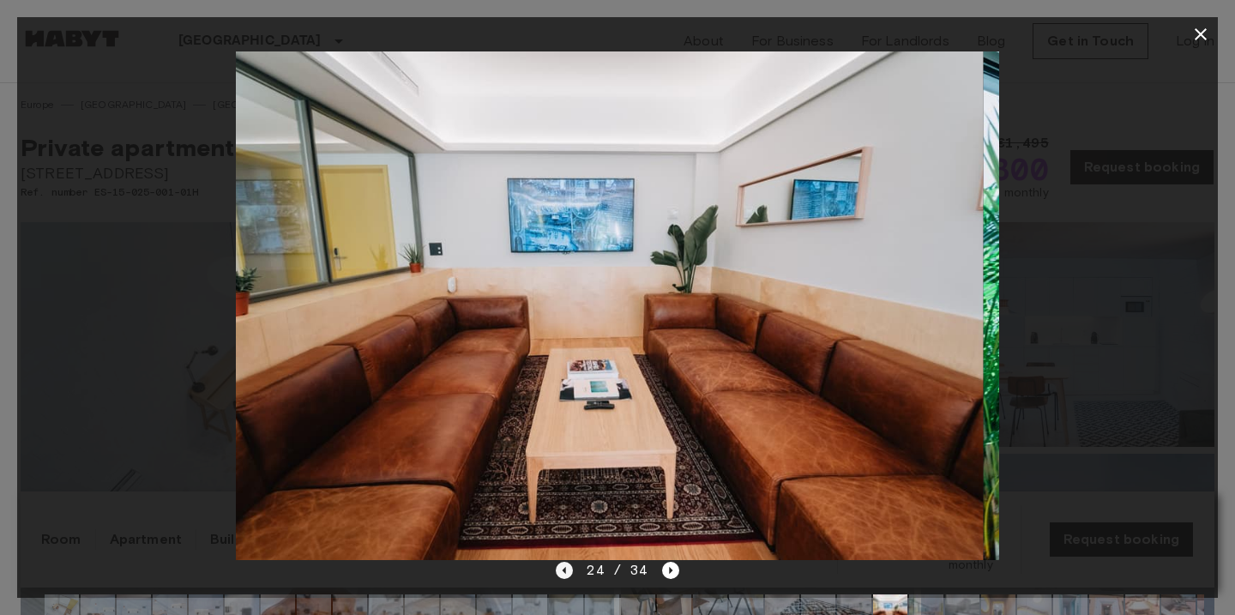
click at [569, 569] on icon "Previous image" at bounding box center [564, 570] width 17 height 17
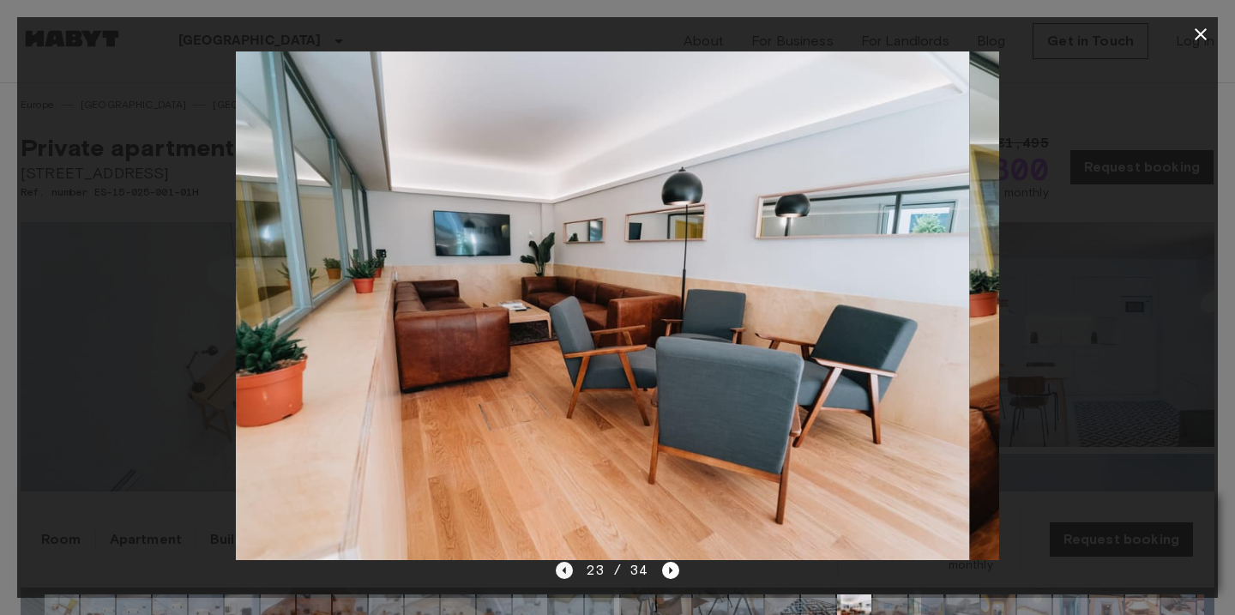
click at [569, 569] on icon "Previous image" at bounding box center [564, 570] width 17 height 17
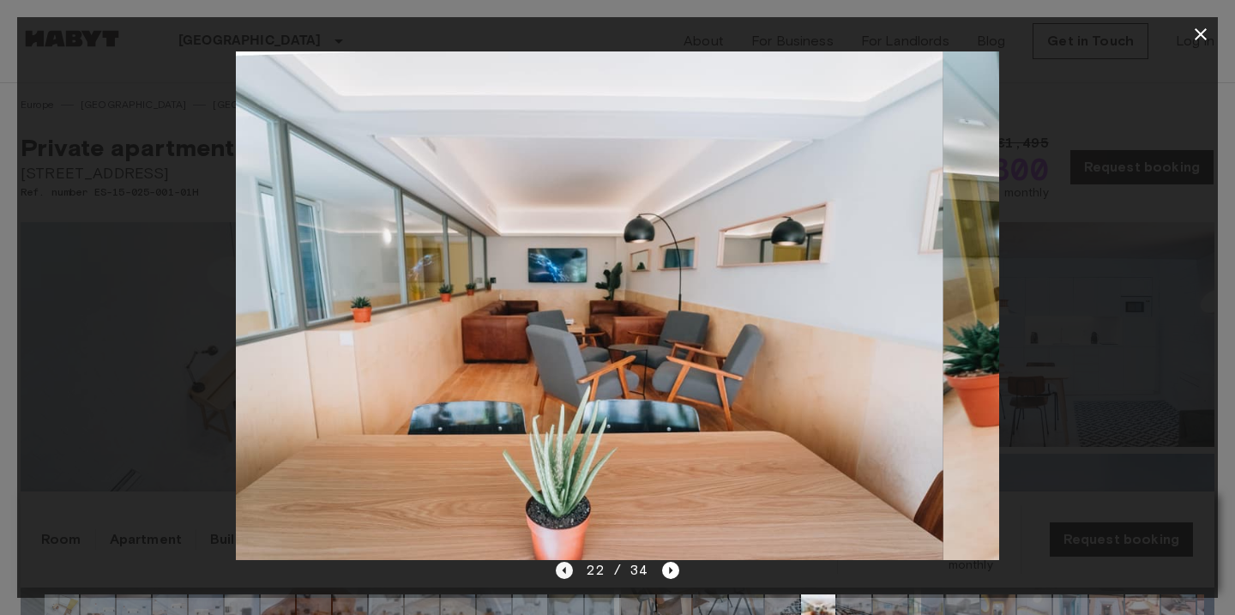
click at [569, 569] on icon "Previous image" at bounding box center [564, 570] width 17 height 17
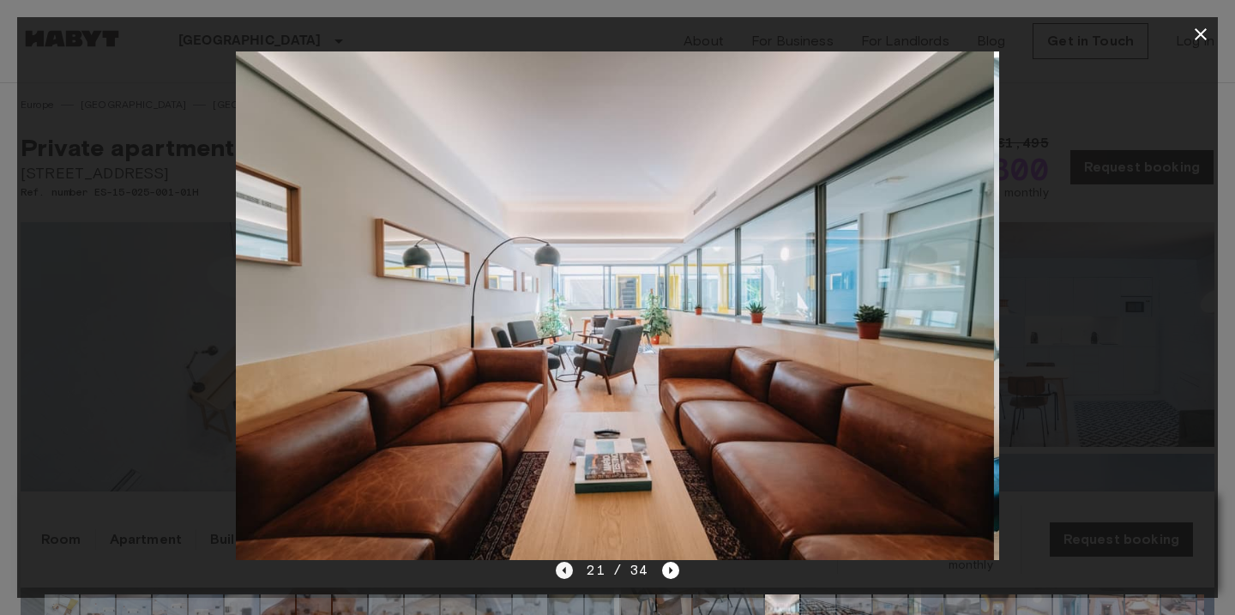
click at [569, 569] on icon "Previous image" at bounding box center [564, 570] width 17 height 17
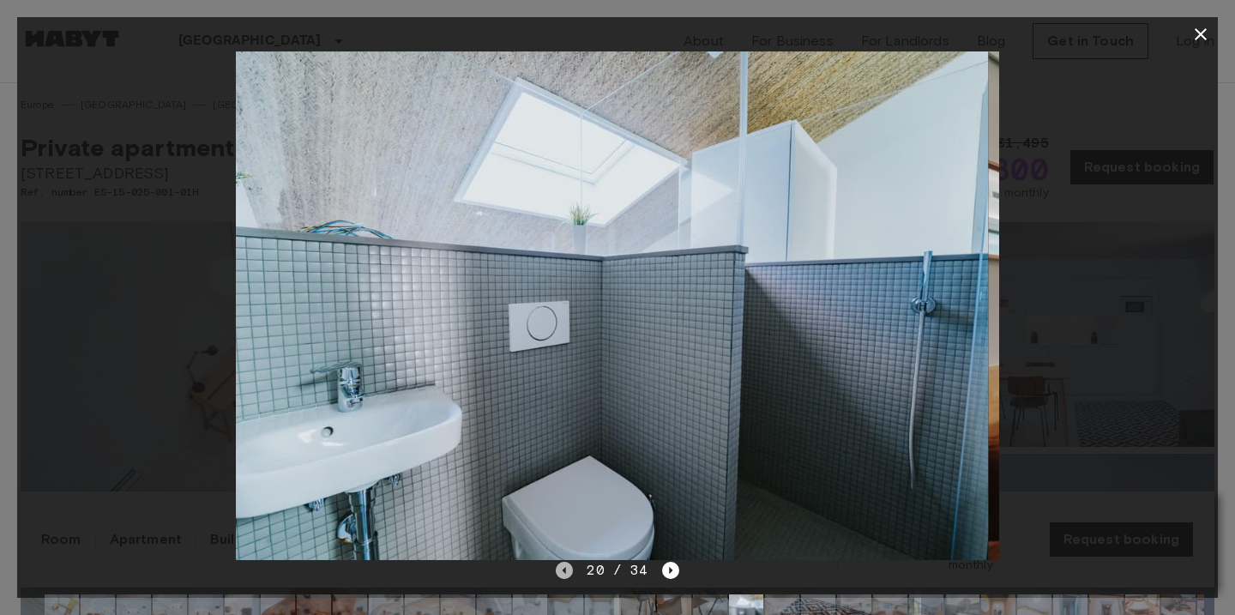
click at [569, 569] on icon "Previous image" at bounding box center [564, 570] width 17 height 17
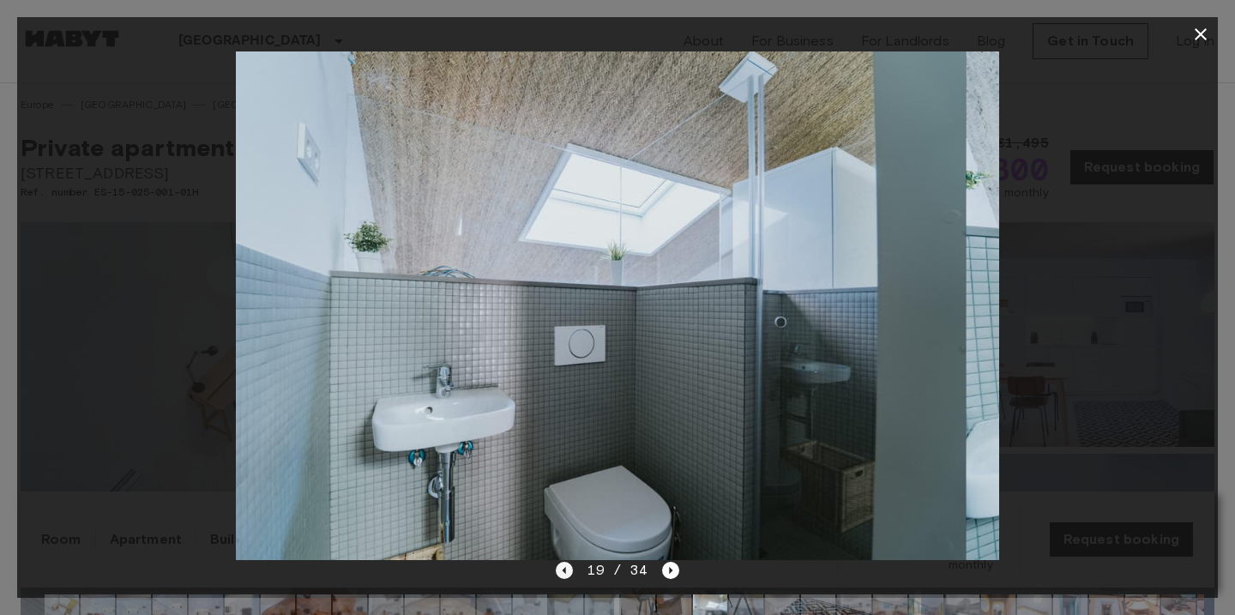
click at [569, 569] on icon "Previous image" at bounding box center [564, 570] width 17 height 17
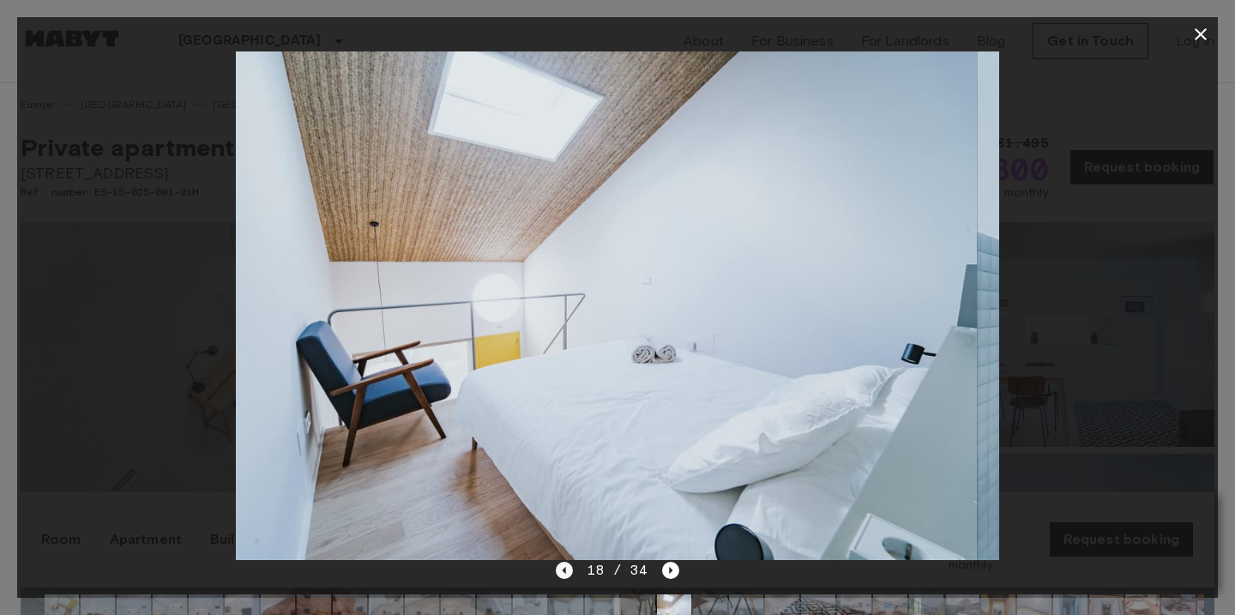
click at [569, 569] on icon "Previous image" at bounding box center [564, 570] width 17 height 17
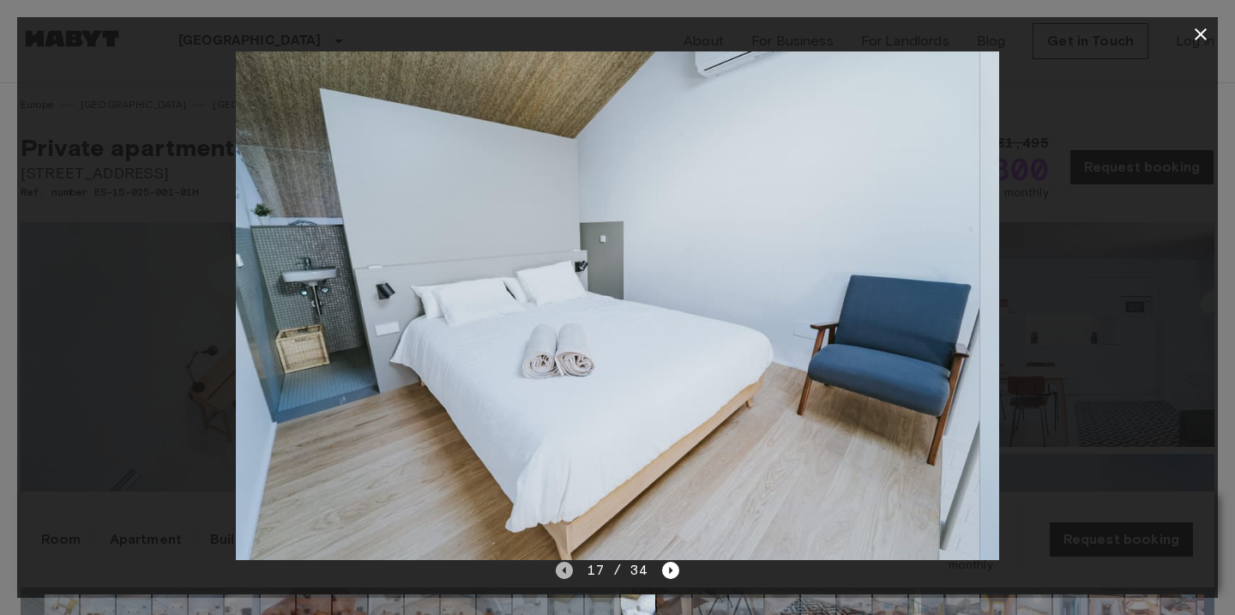
click at [569, 569] on icon "Previous image" at bounding box center [564, 570] width 17 height 17
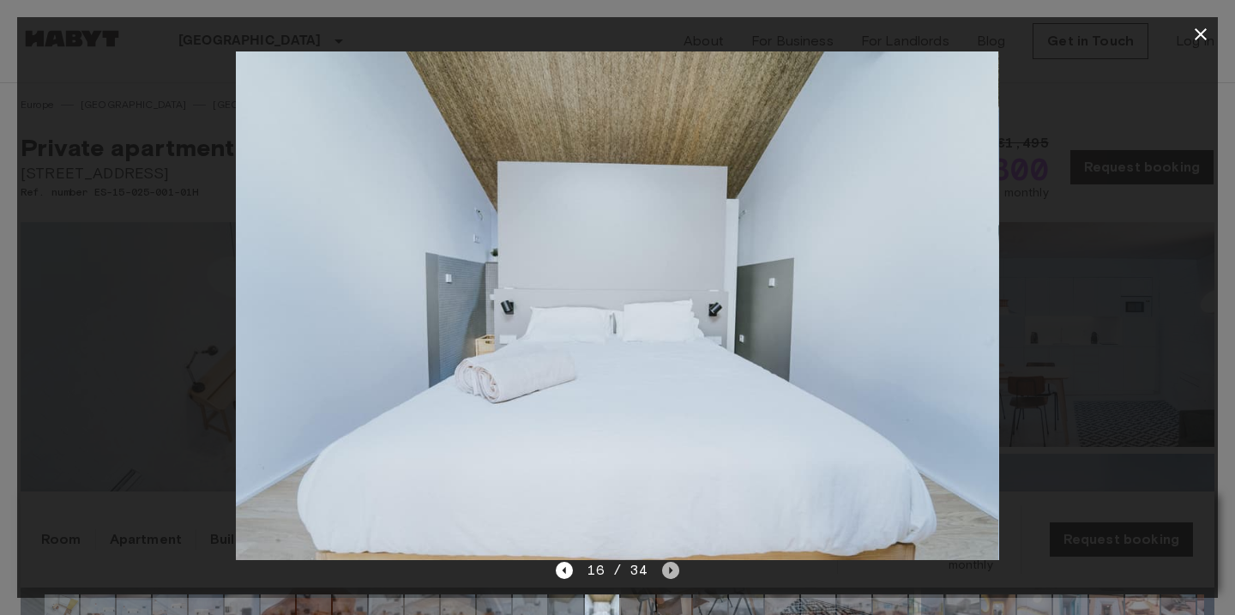
click at [669, 568] on icon "Next image" at bounding box center [670, 570] width 3 height 7
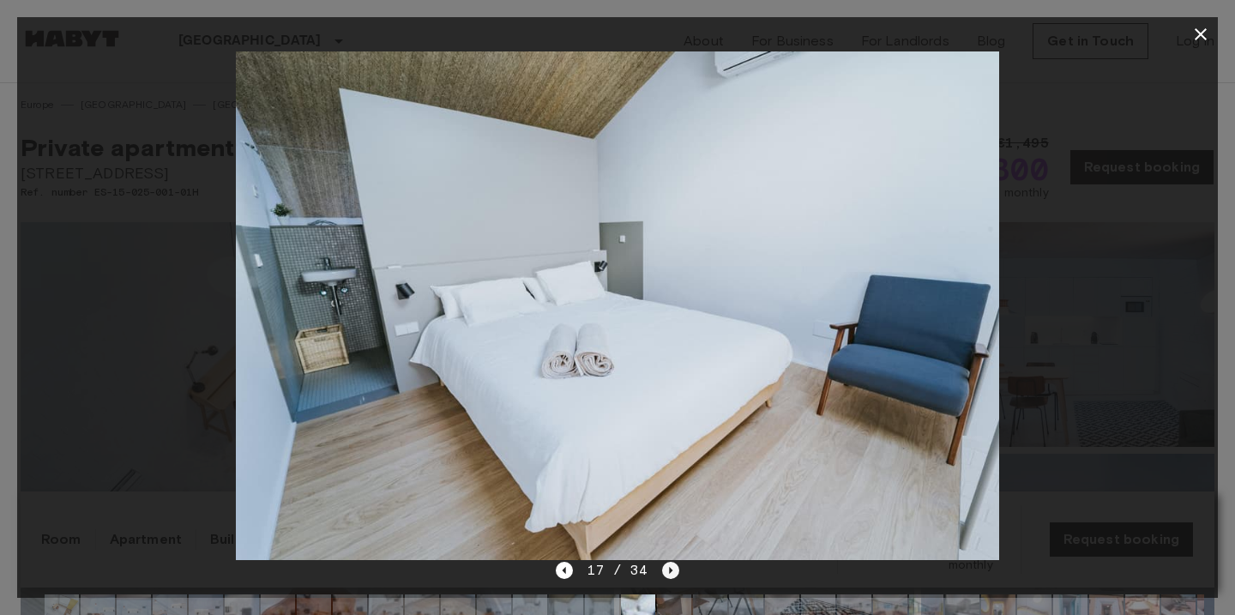
click at [669, 568] on icon "Next image" at bounding box center [670, 570] width 3 height 7
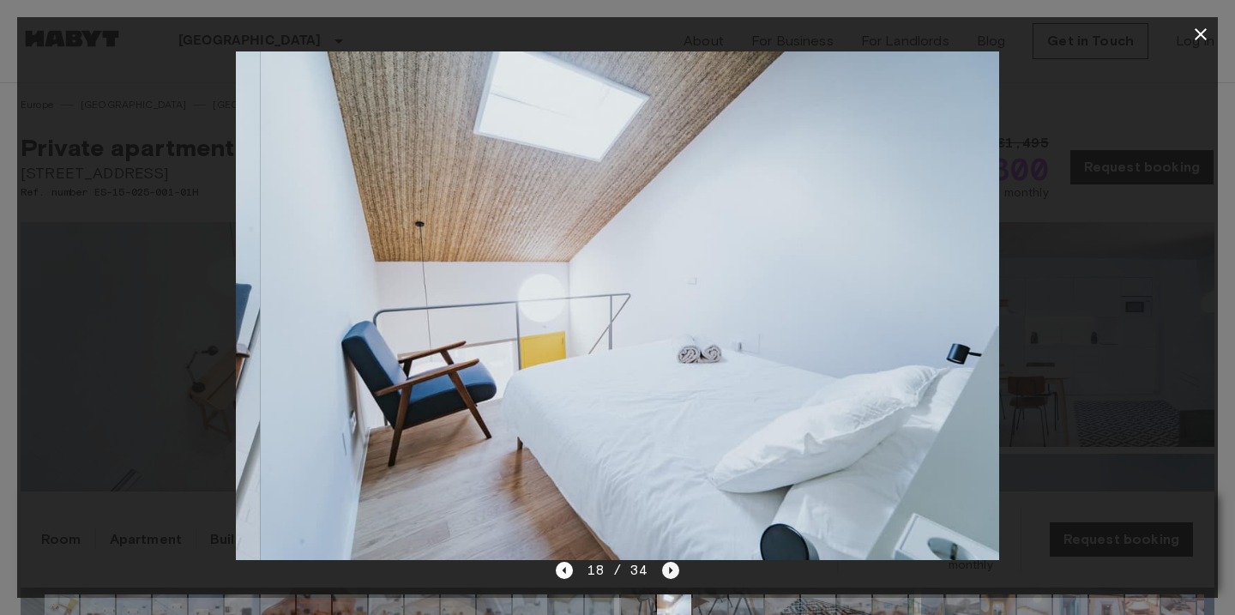
click at [669, 568] on icon "Next image" at bounding box center [670, 570] width 3 height 7
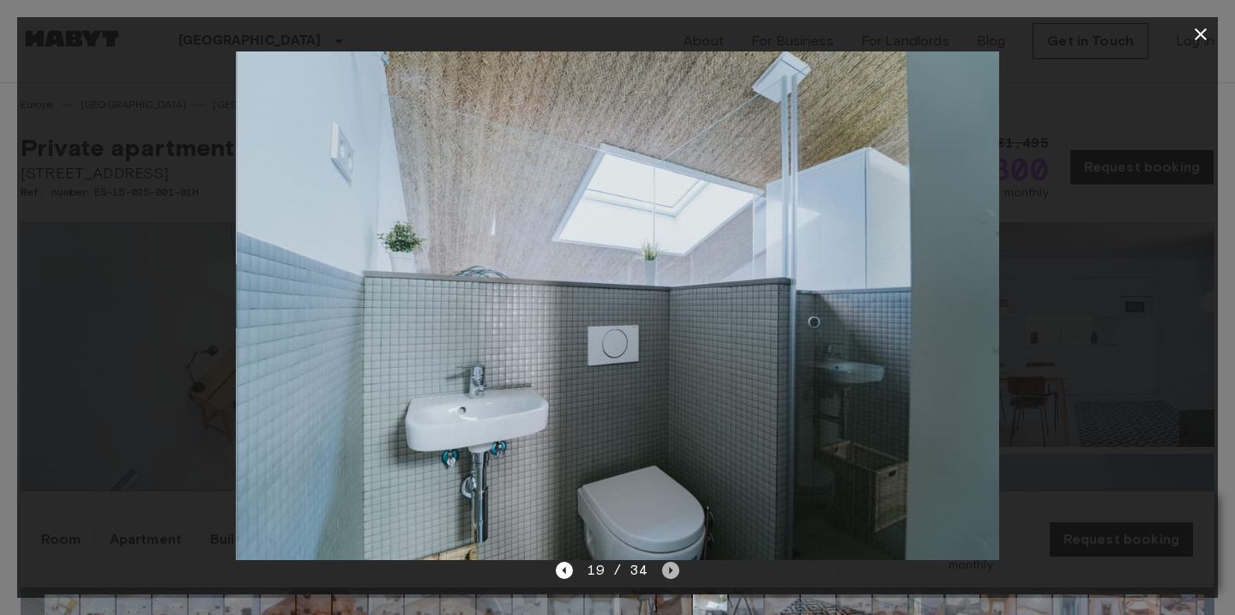
click at [669, 568] on icon "Next image" at bounding box center [670, 570] width 3 height 7
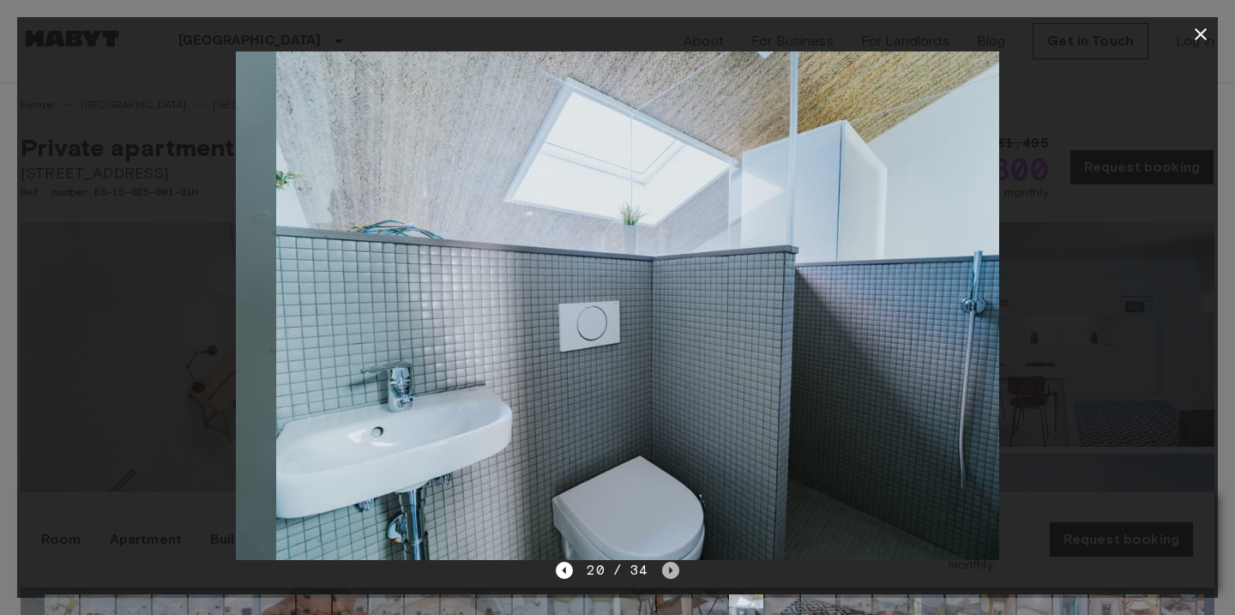
click at [669, 568] on icon "Next image" at bounding box center [670, 570] width 3 height 7
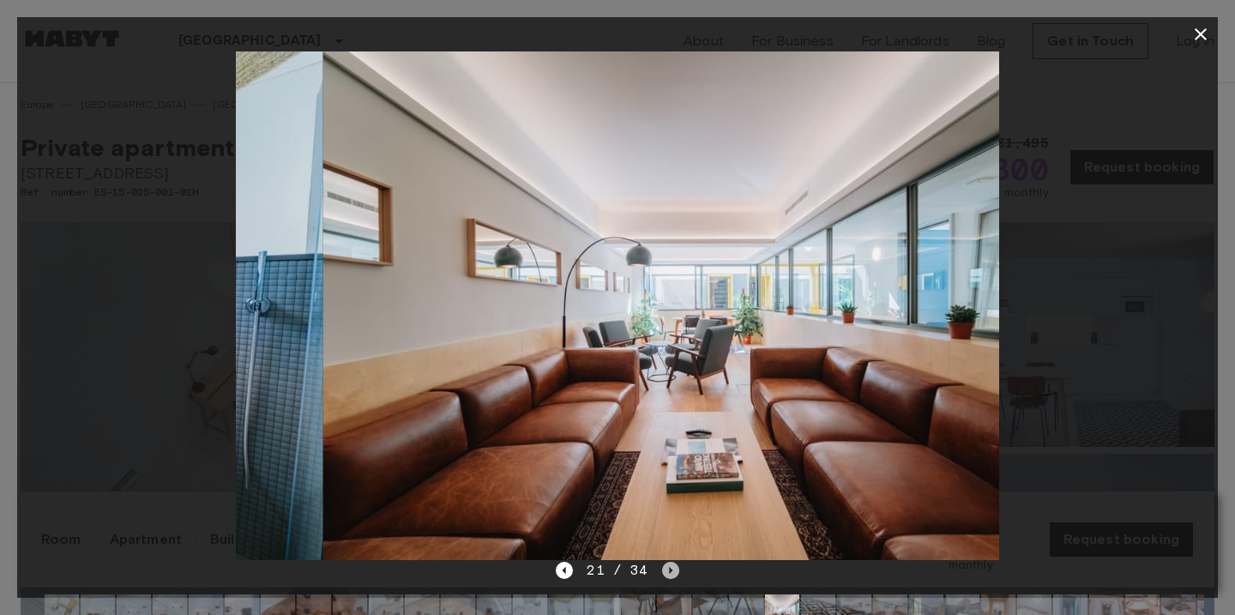
click at [669, 568] on icon "Next image" at bounding box center [670, 570] width 3 height 7
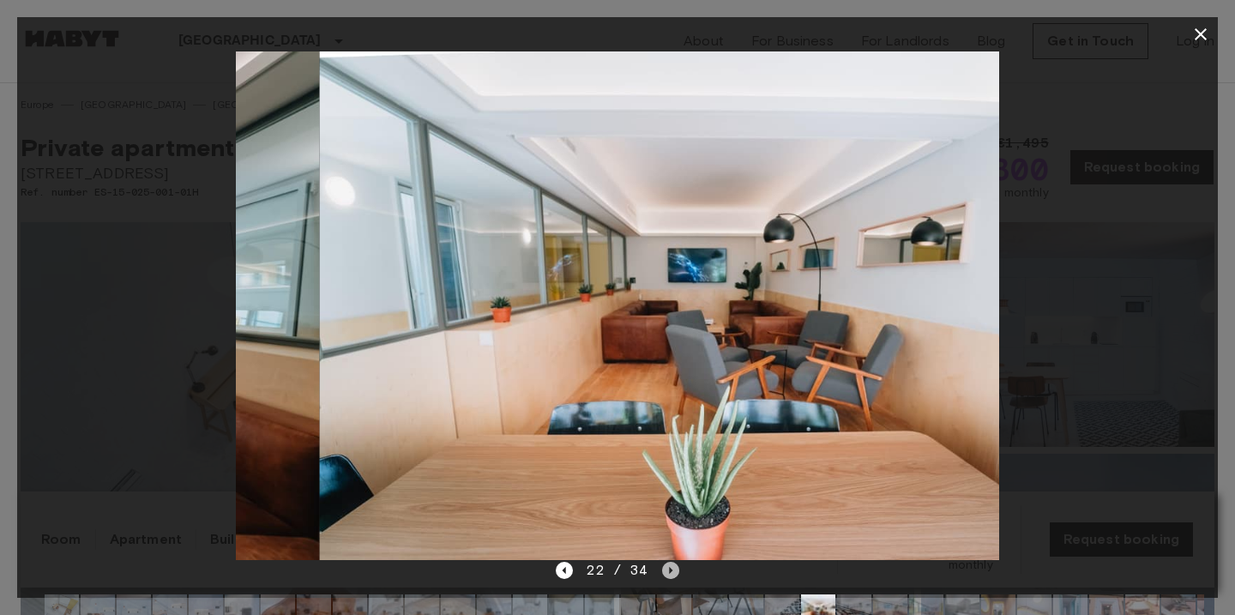
click at [669, 568] on icon "Next image" at bounding box center [670, 570] width 3 height 7
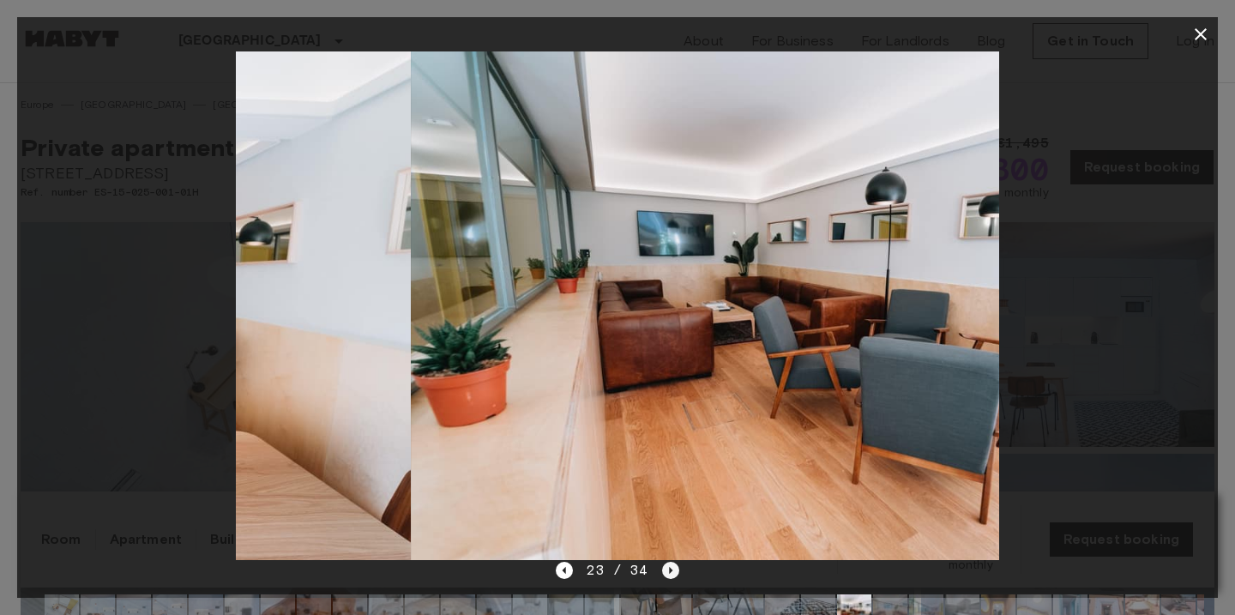
click at [669, 568] on icon "Next image" at bounding box center [670, 570] width 3 height 7
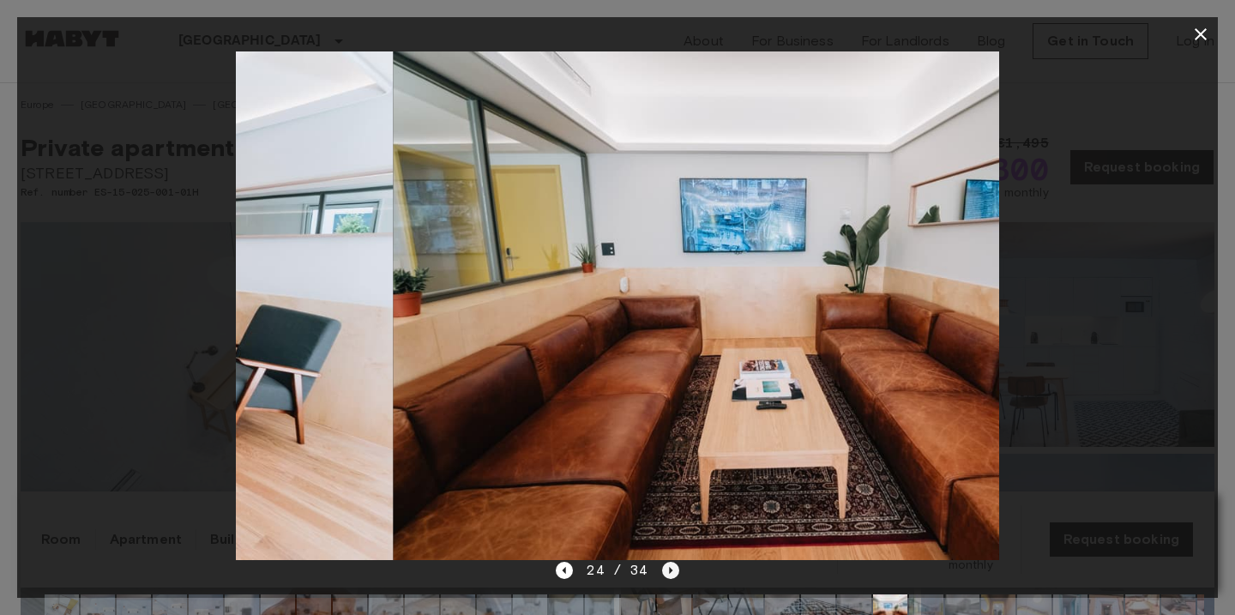
click at [669, 568] on icon "Next image" at bounding box center [670, 570] width 3 height 7
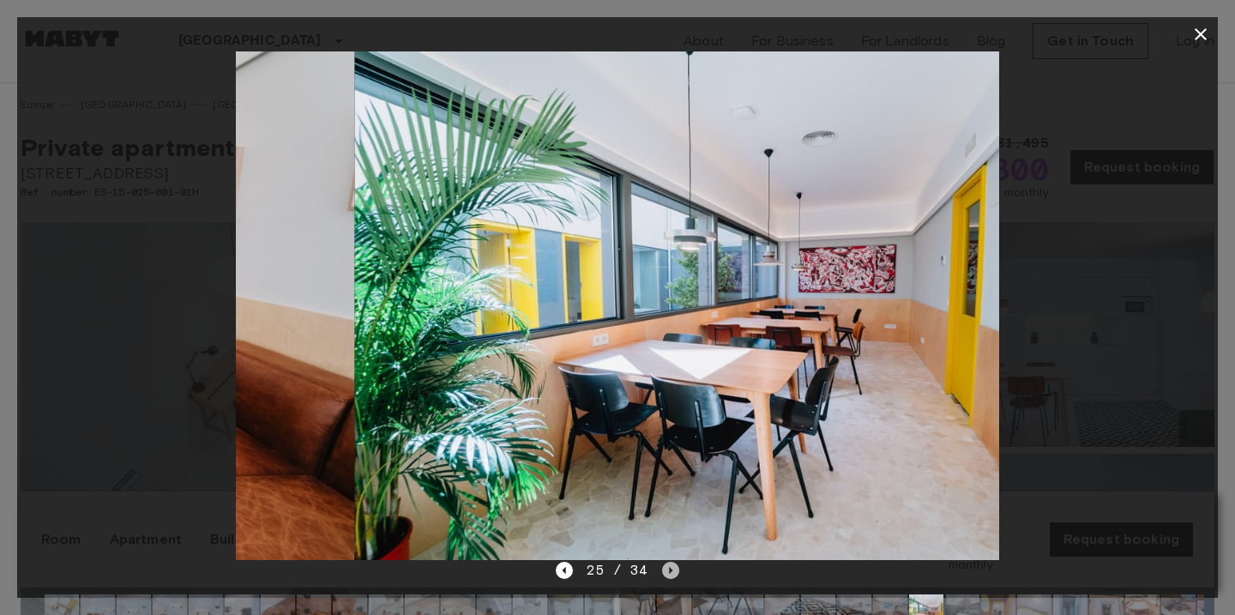
click at [669, 569] on icon "Next image" at bounding box center [670, 570] width 3 height 7
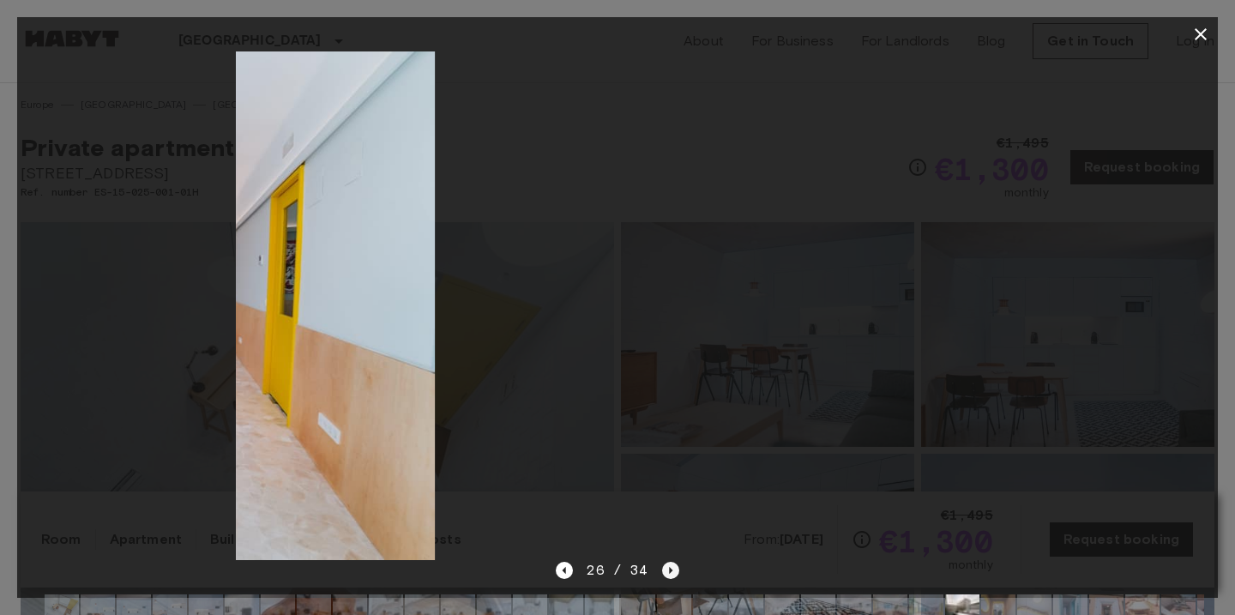
click at [669, 569] on icon "Next image" at bounding box center [670, 570] width 3 height 7
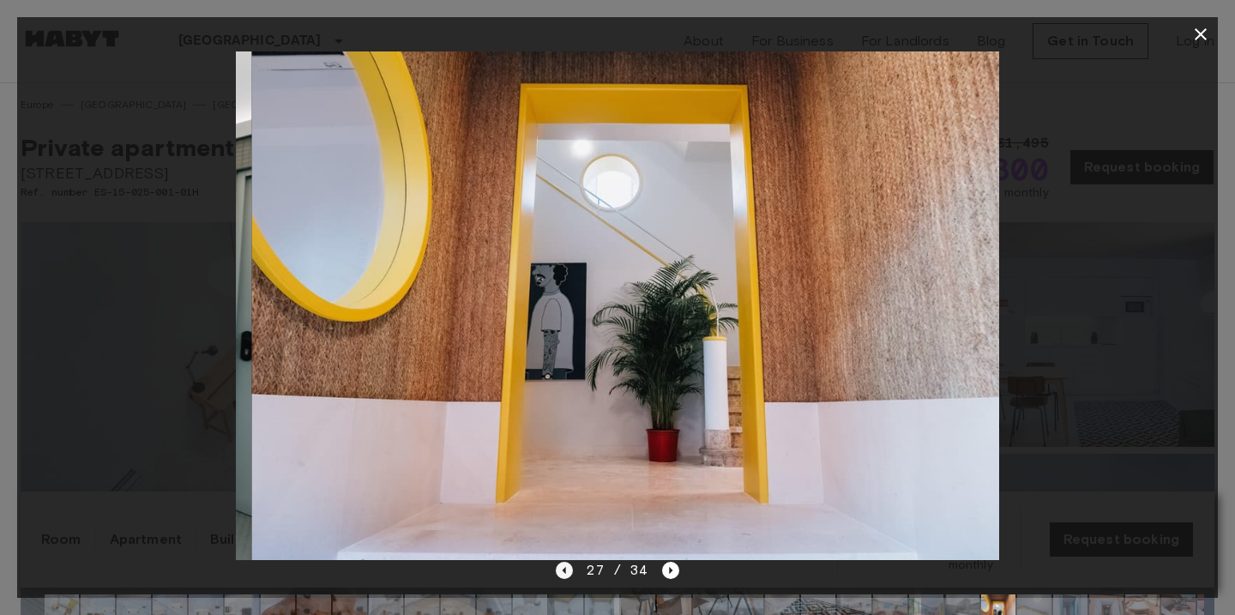
click at [564, 576] on icon "Previous image" at bounding box center [564, 570] width 17 height 17
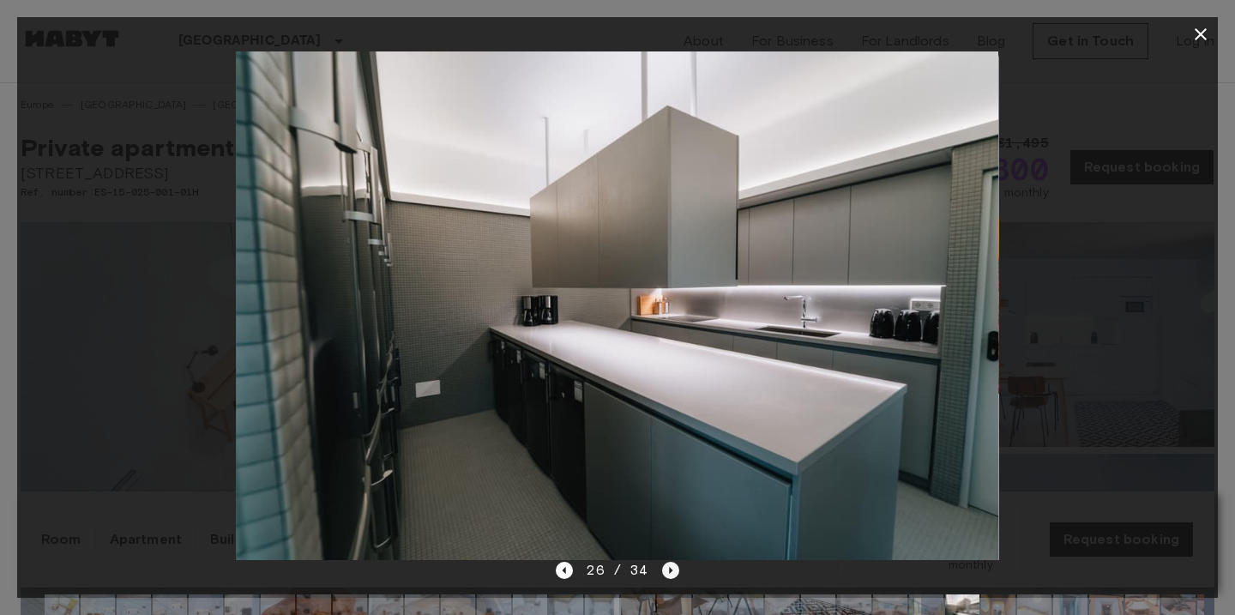
click at [670, 569] on icon "Next image" at bounding box center [670, 570] width 3 height 7
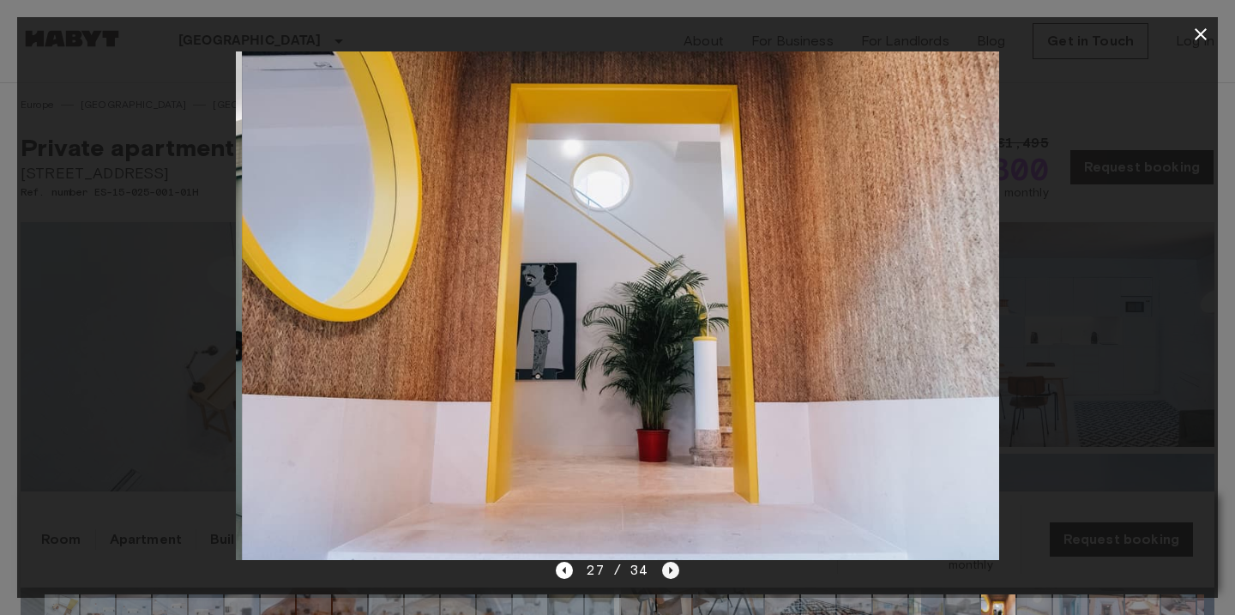
click at [670, 569] on icon "Next image" at bounding box center [670, 570] width 3 height 7
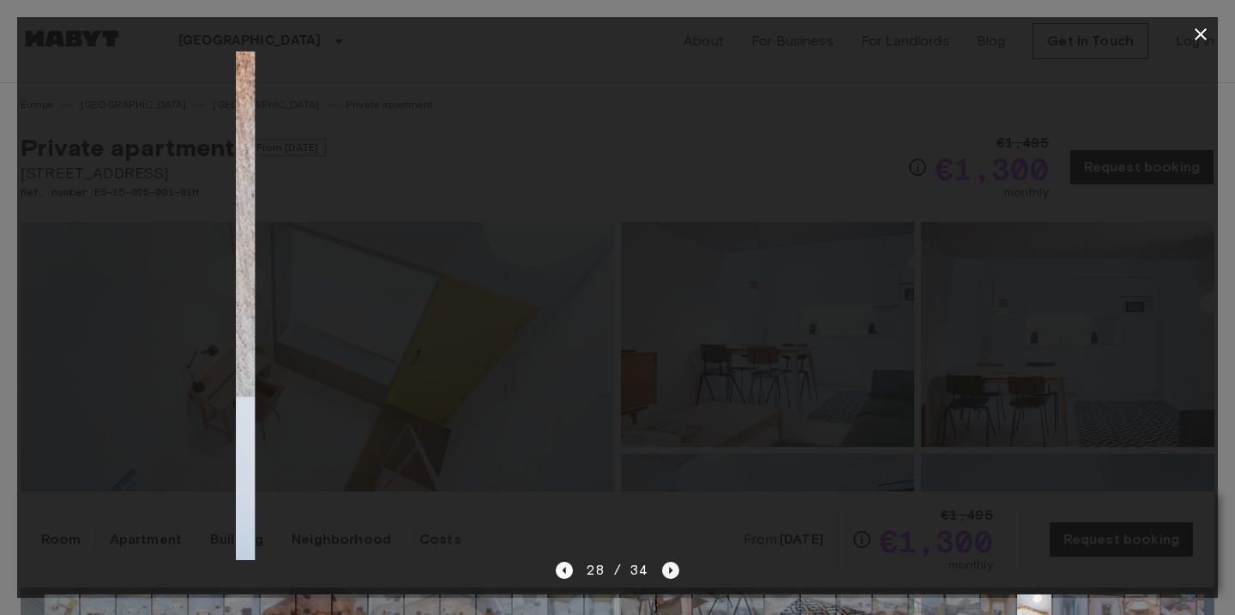
click at [670, 569] on icon "Next image" at bounding box center [670, 570] width 3 height 7
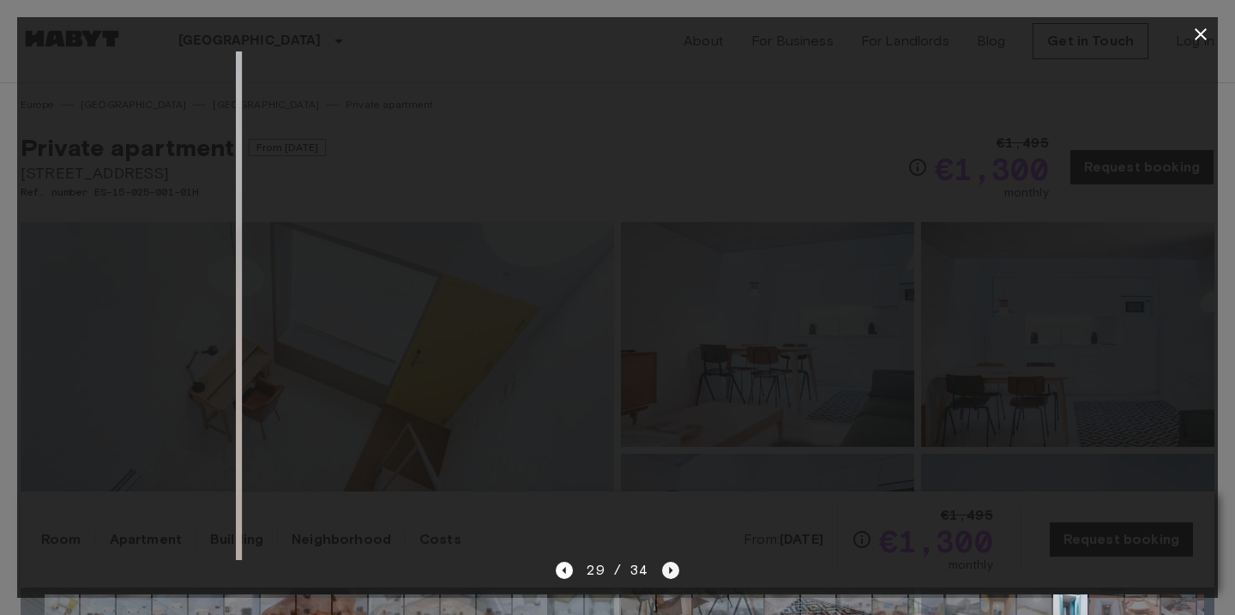
click at [670, 569] on icon "Next image" at bounding box center [670, 570] width 3 height 7
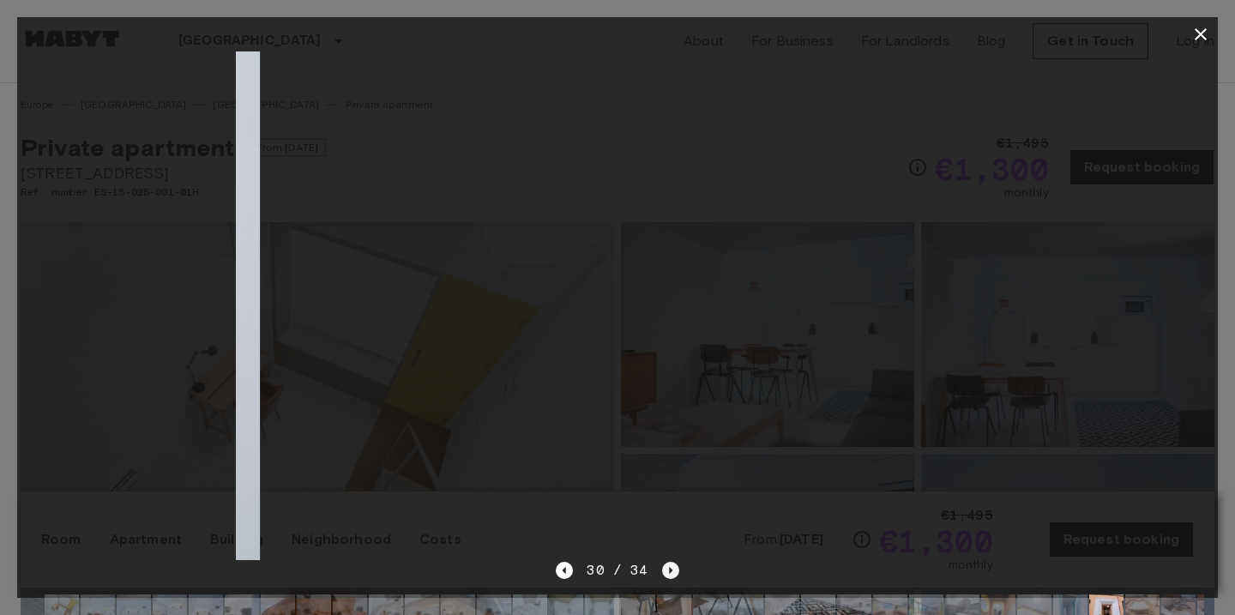
click at [670, 569] on icon "Next image" at bounding box center [670, 570] width 3 height 7
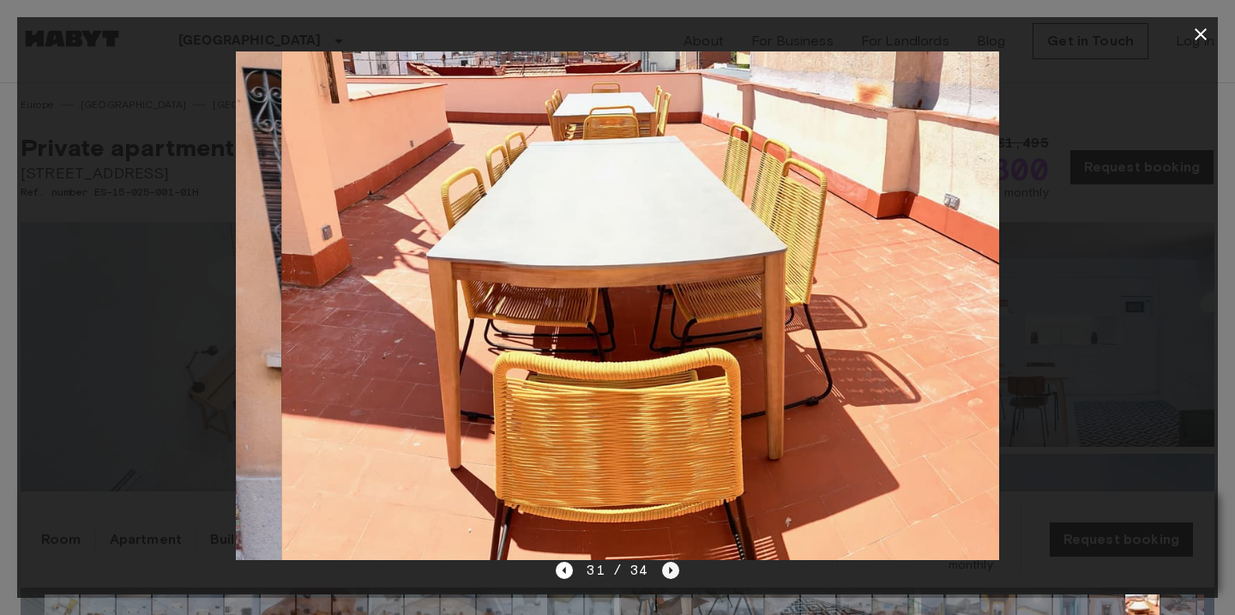
click at [670, 569] on icon "Next image" at bounding box center [670, 570] width 3 height 7
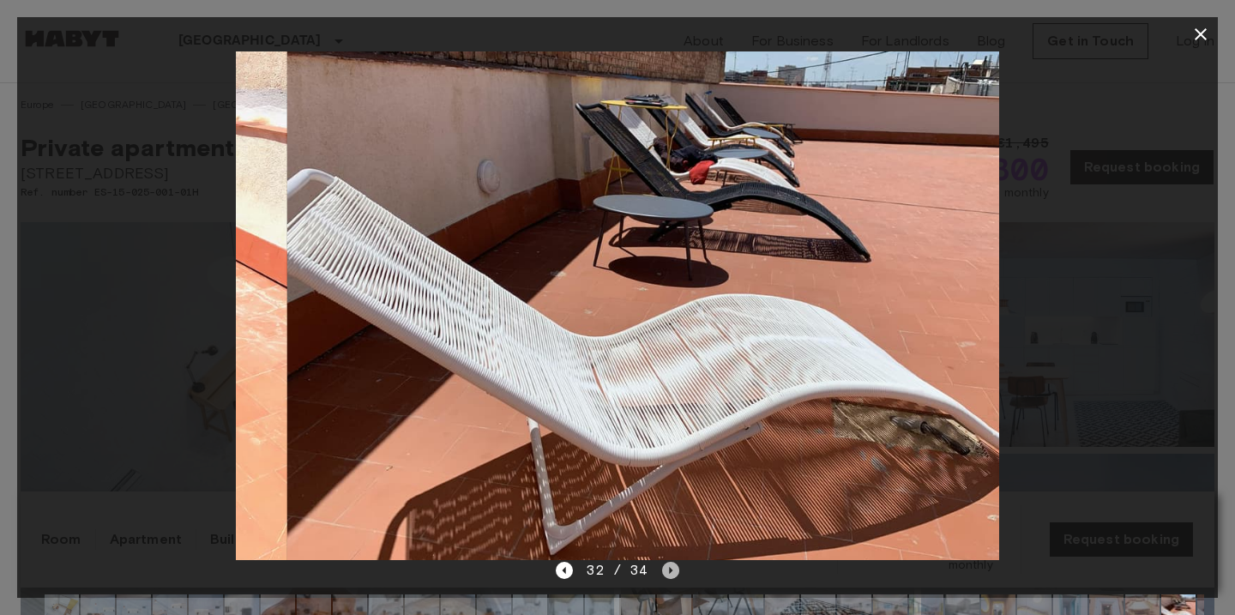
click at [670, 569] on icon "Next image" at bounding box center [670, 570] width 3 height 7
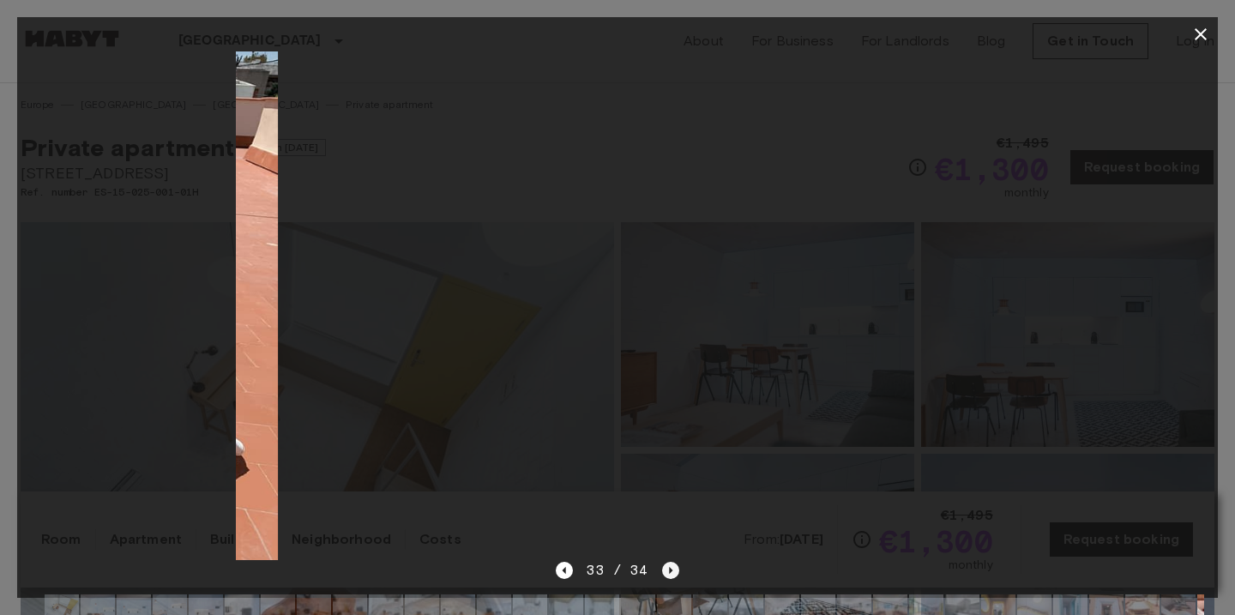
click at [670, 569] on icon "Next image" at bounding box center [670, 570] width 3 height 7
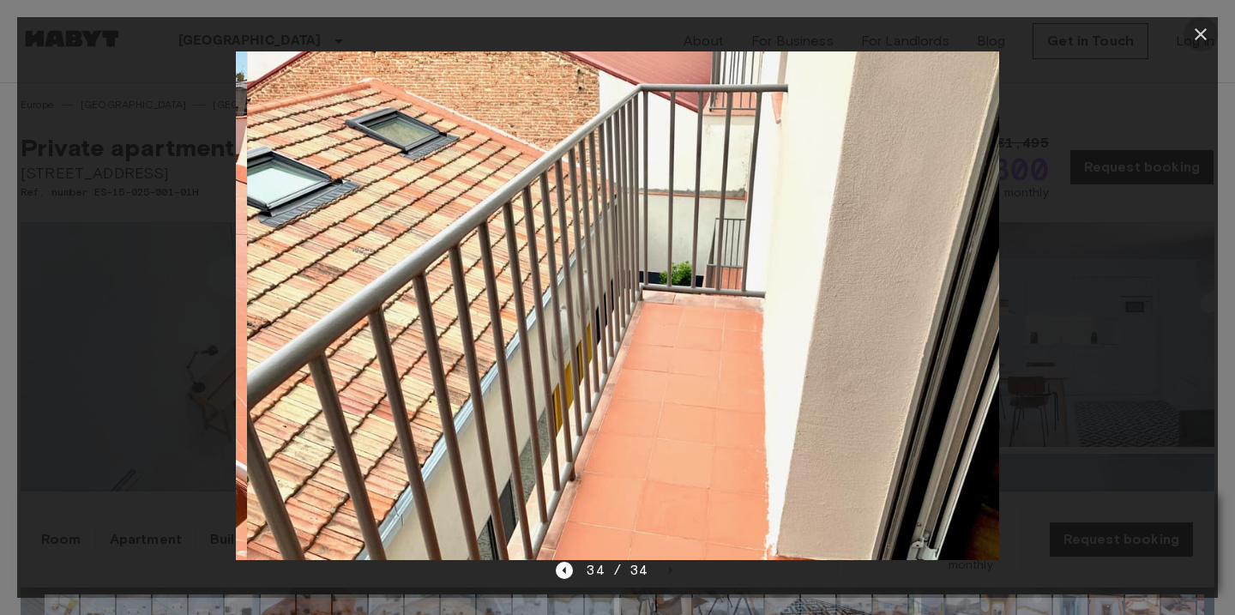
click at [1202, 45] on button "button" at bounding box center [1200, 34] width 34 height 34
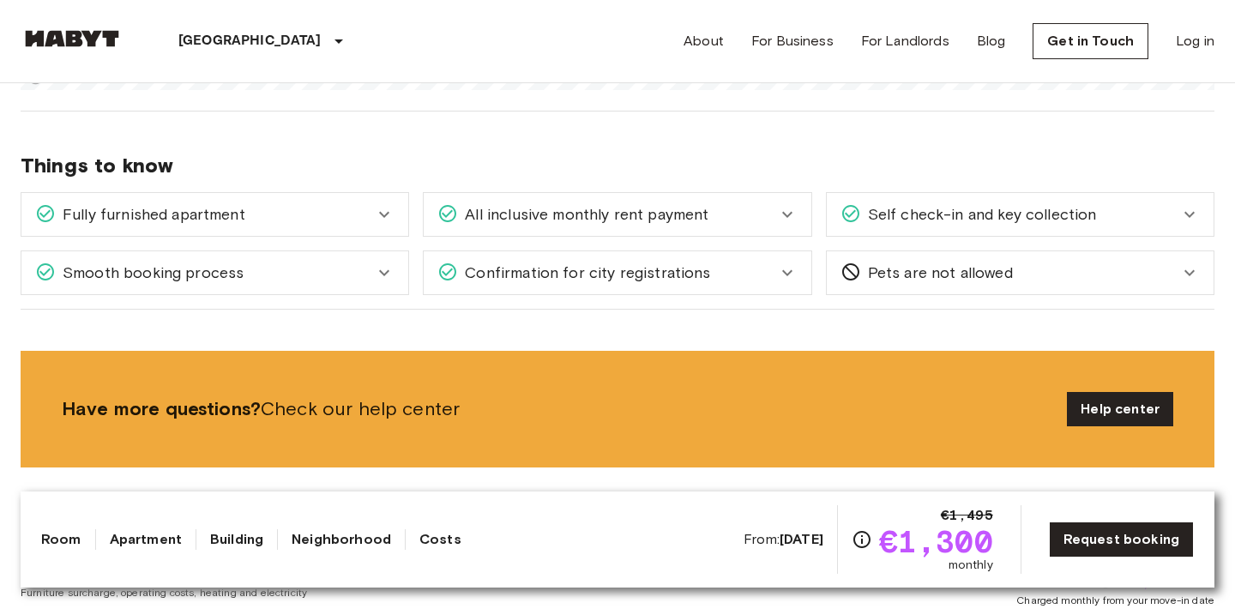
scroll to position [1342, 0]
